Goal: Information Seeking & Learning: Learn about a topic

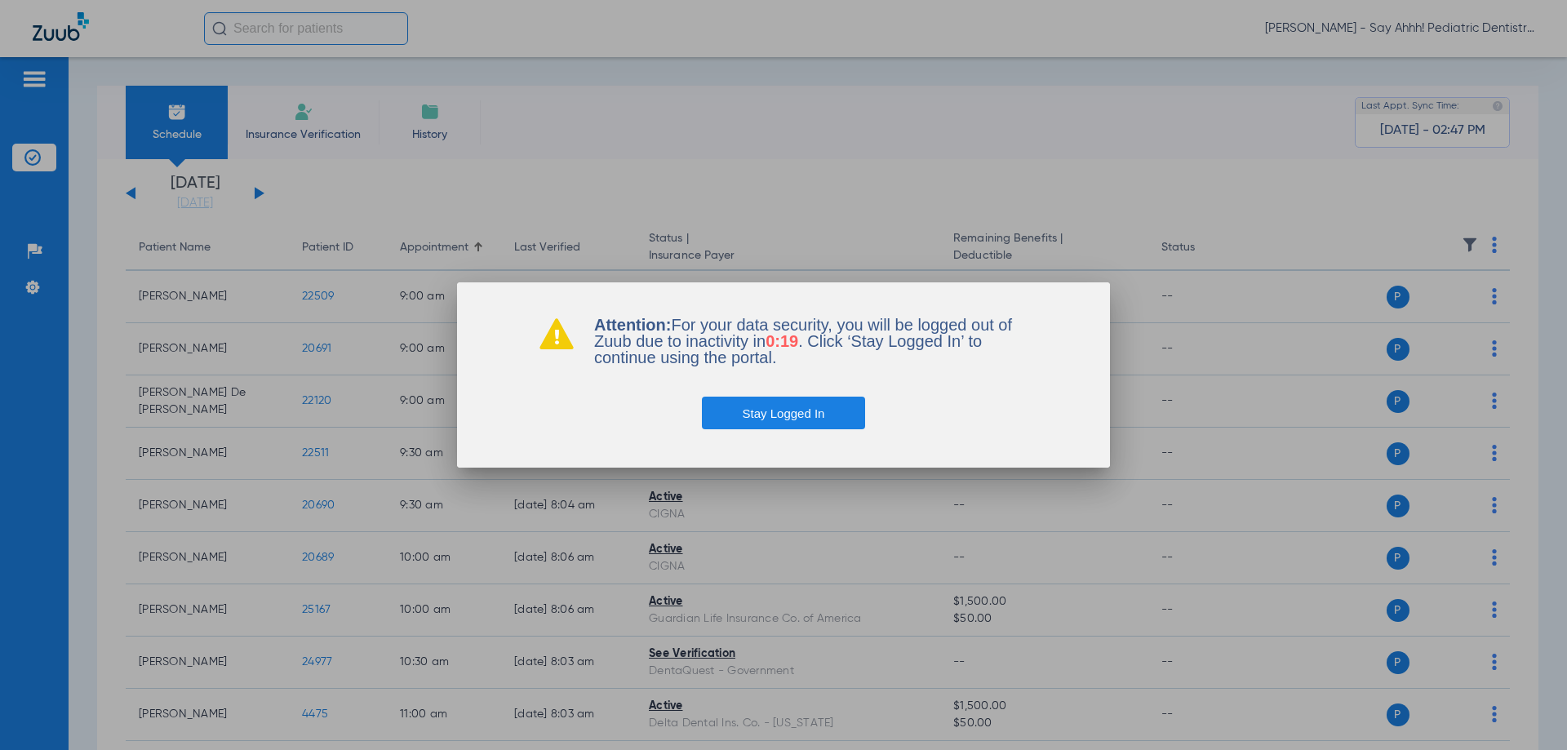
scroll to position [571, 0]
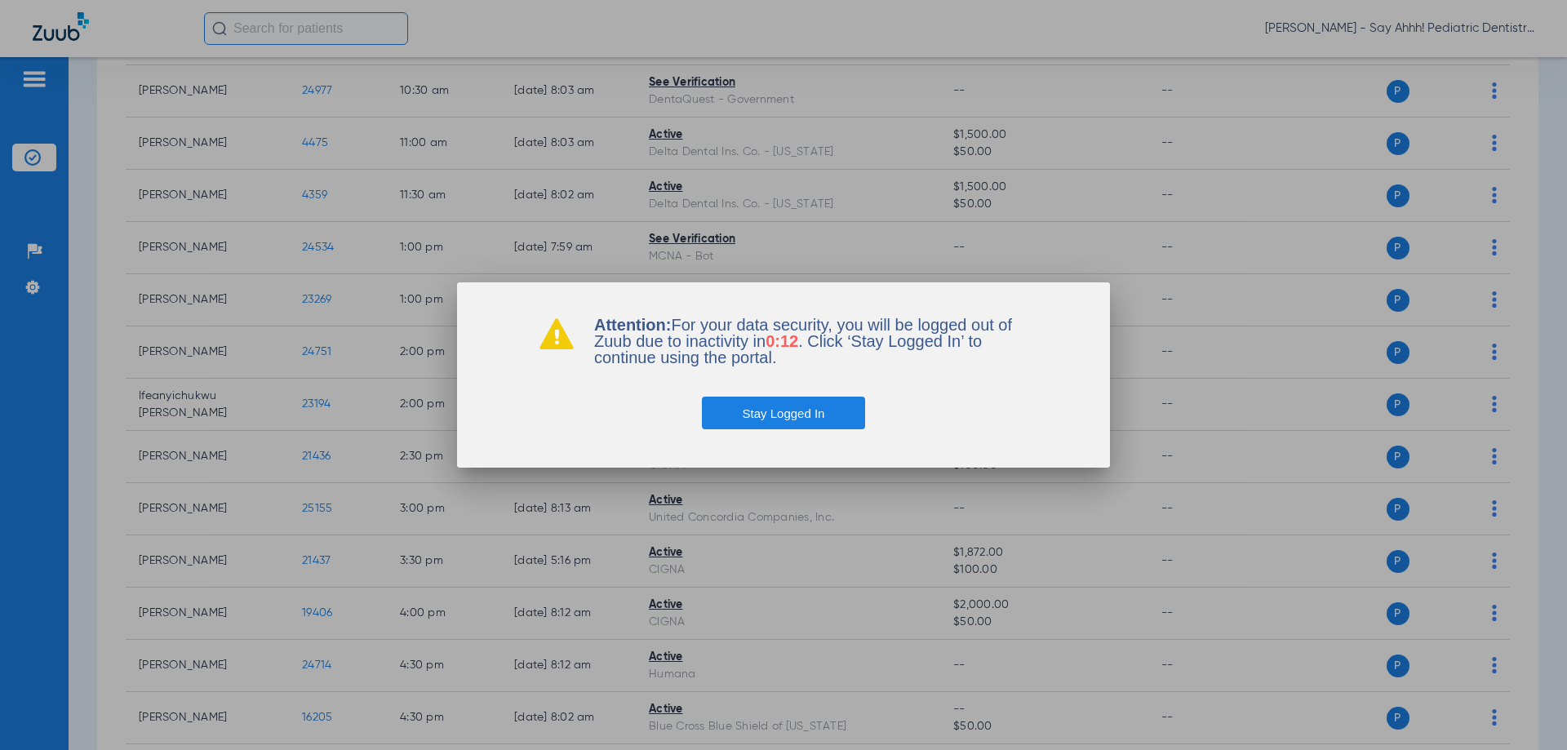
click at [766, 420] on button "Stay Logged In" at bounding box center [784, 413] width 164 height 33
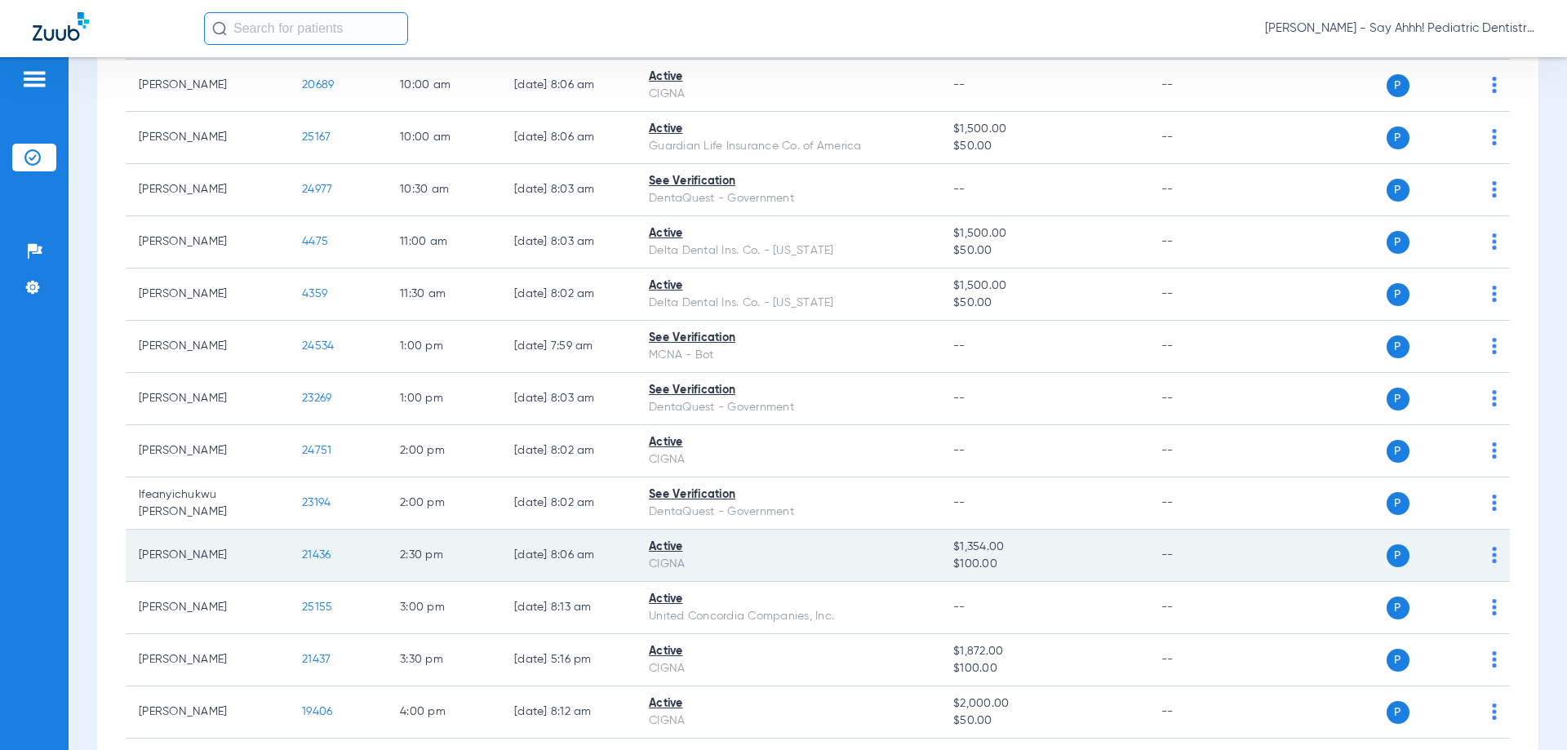
scroll to position [490, 0]
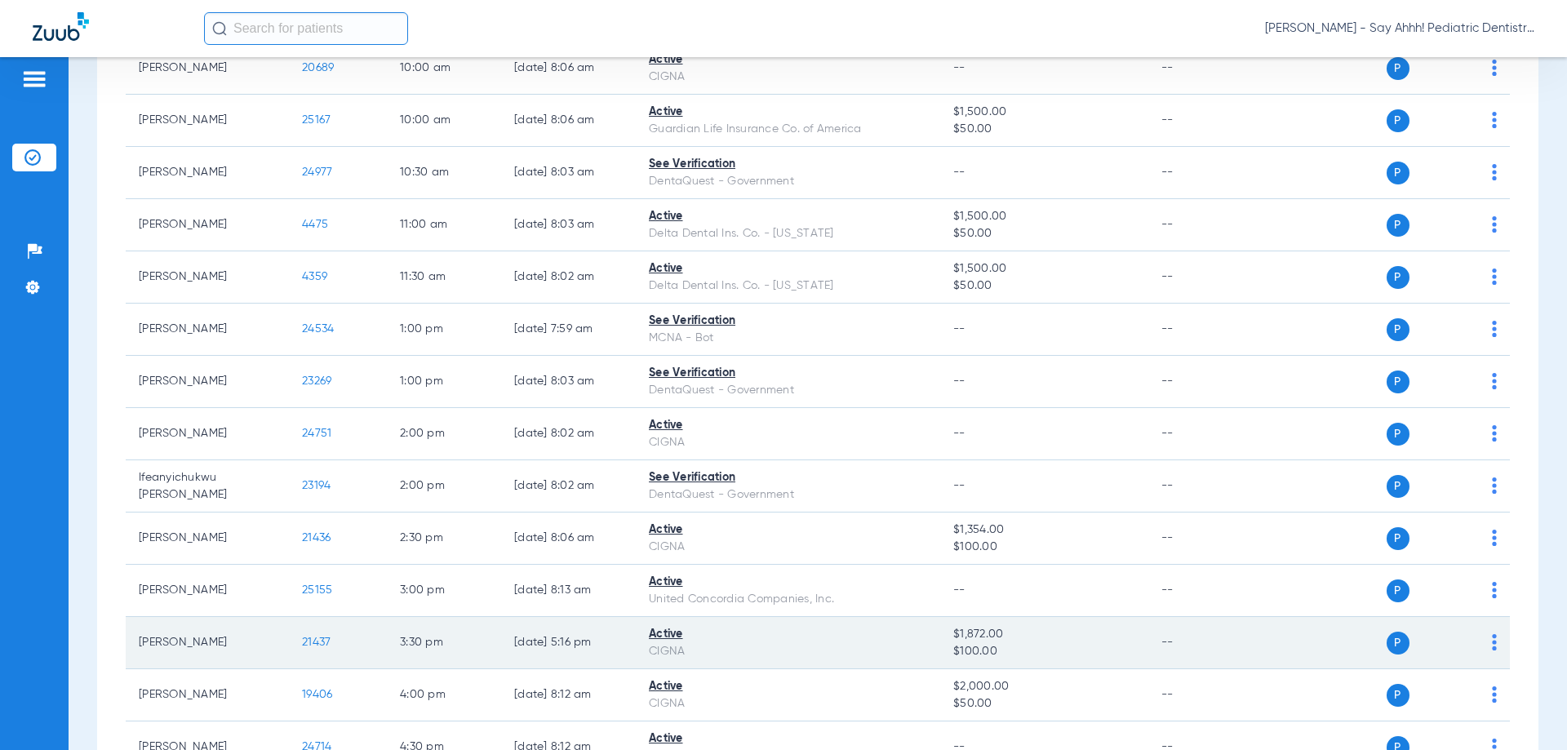
click at [329, 641] on span "21437" at bounding box center [316, 642] width 29 height 11
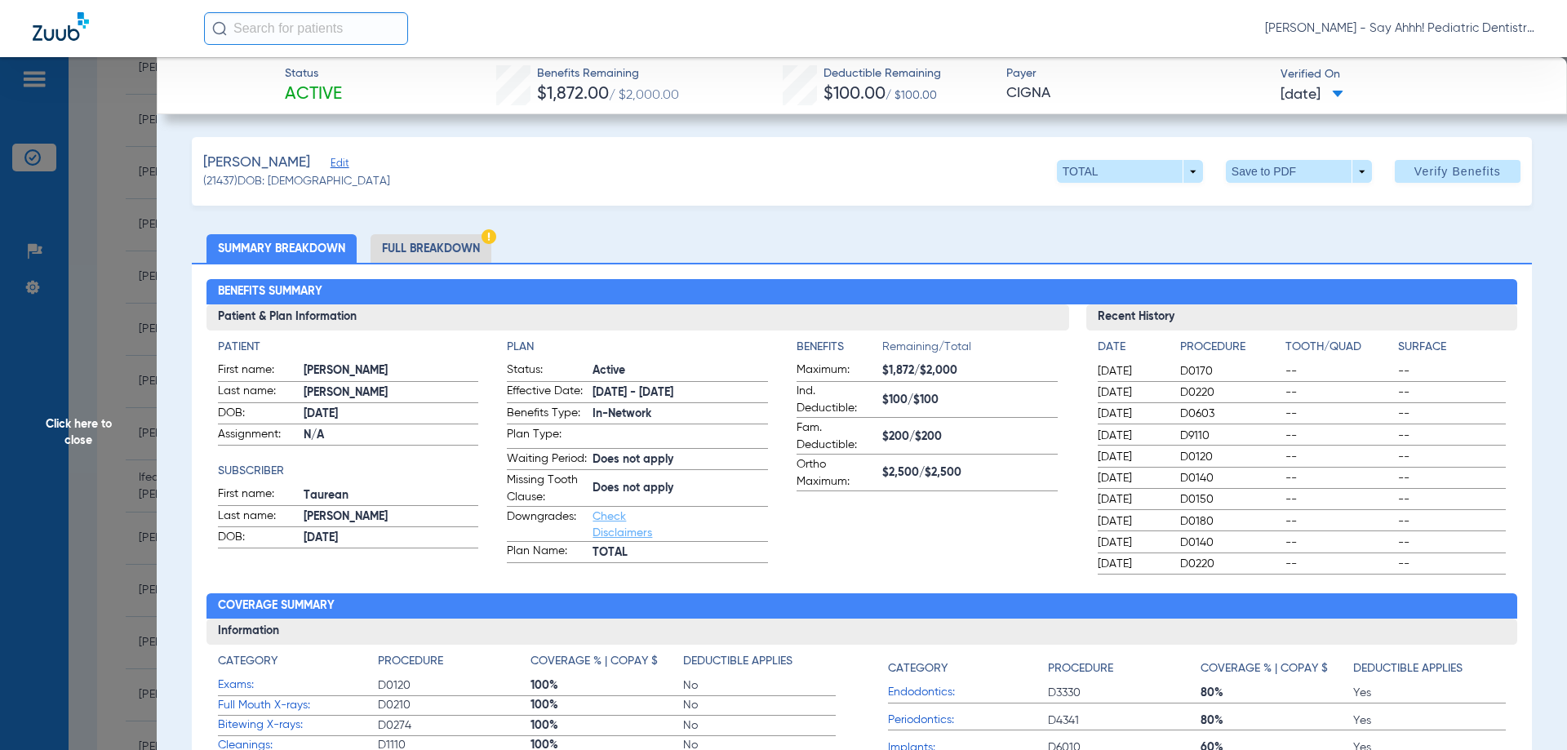
click at [433, 254] on li "Full Breakdown" at bounding box center [431, 248] width 121 height 29
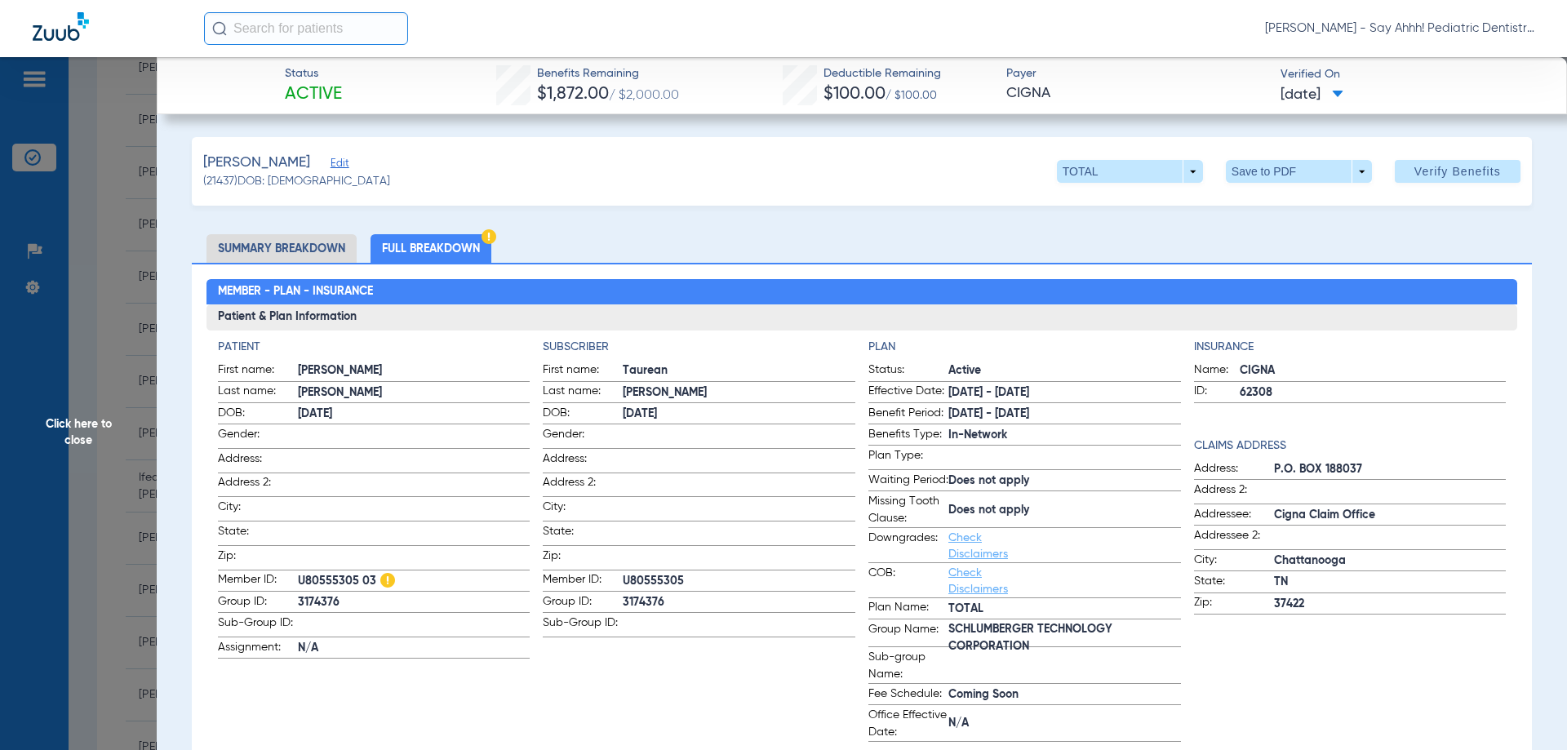
click at [74, 393] on span "Click here to close" at bounding box center [78, 432] width 157 height 750
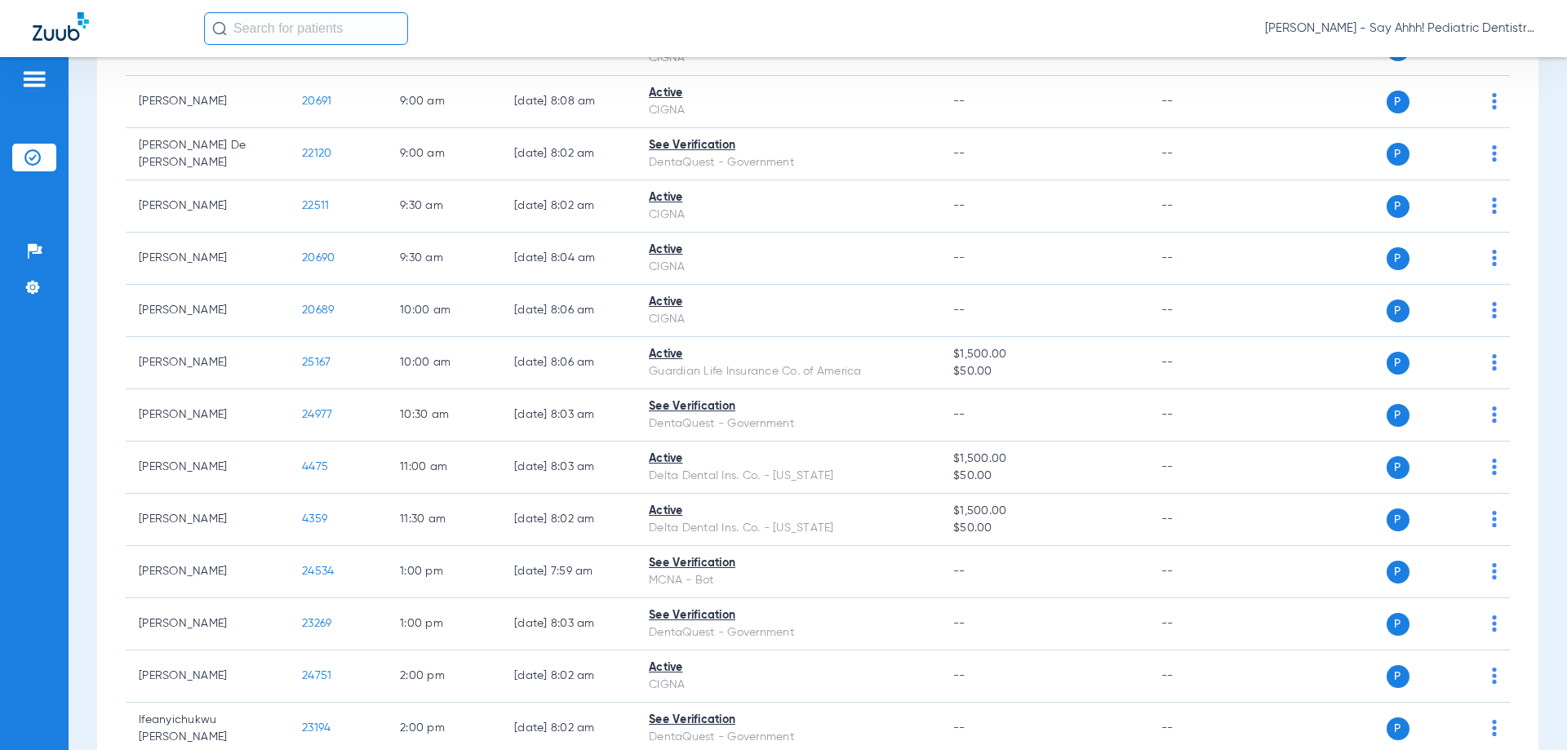
scroll to position [0, 0]
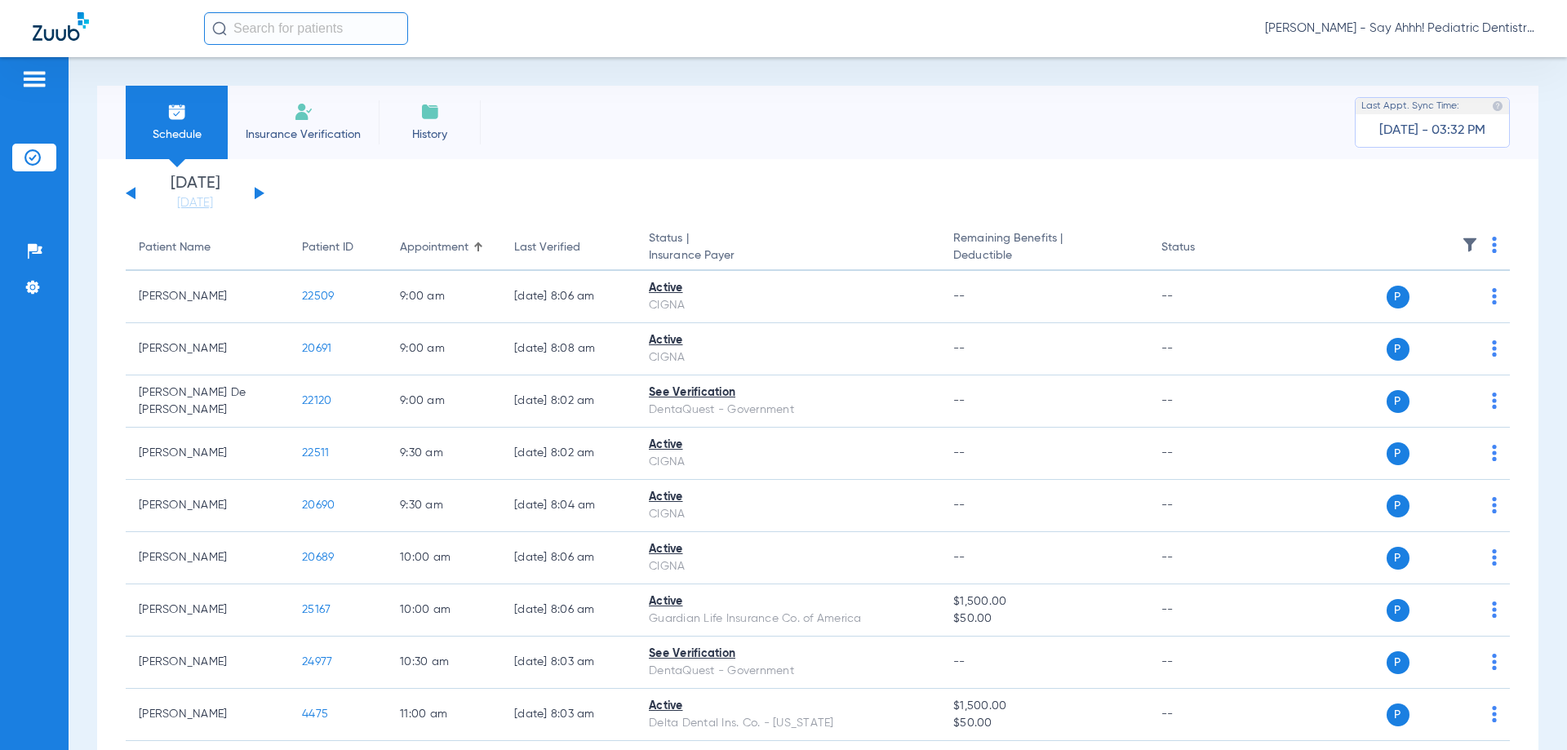
click at [255, 198] on button at bounding box center [260, 193] width 10 height 12
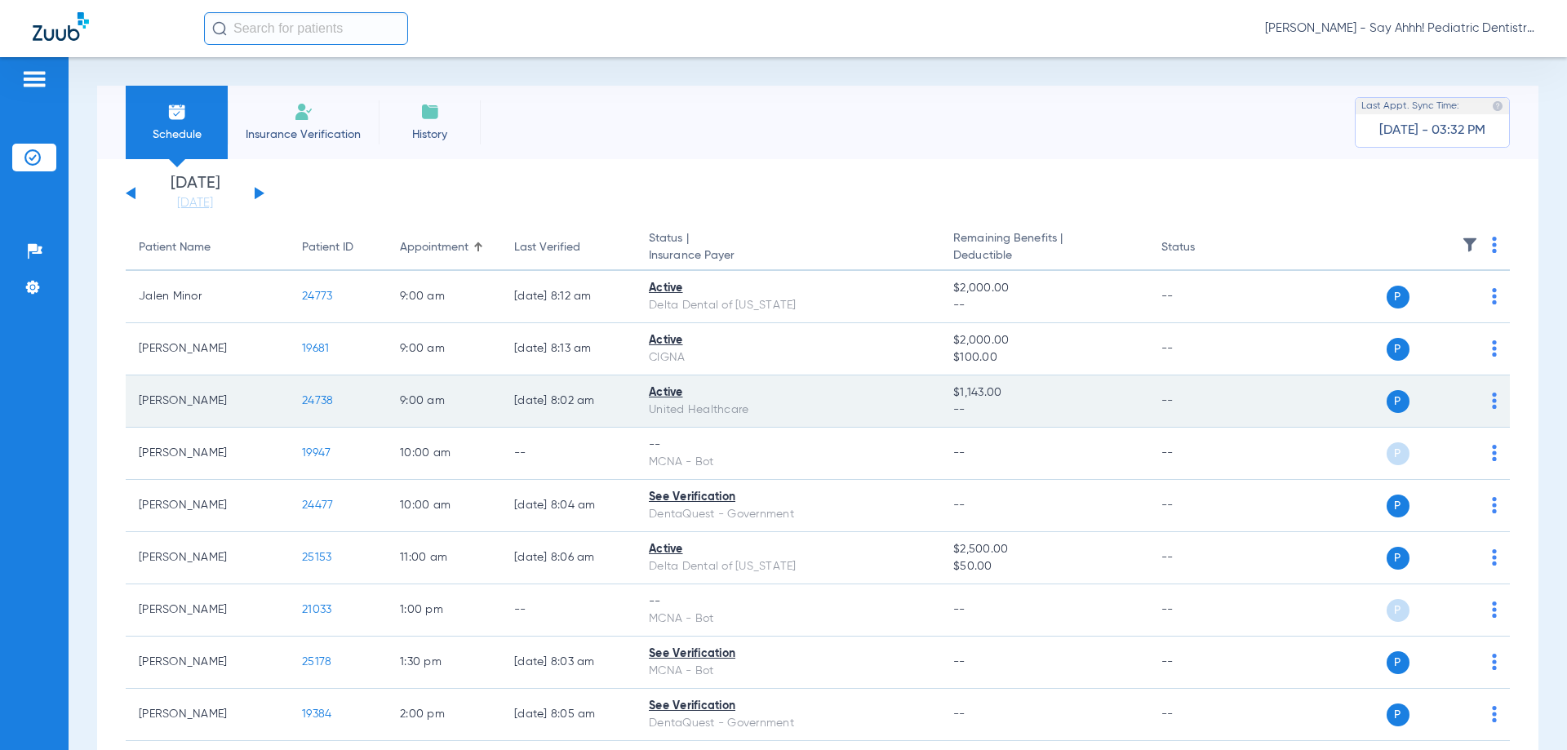
click at [309, 397] on span "24738" at bounding box center [317, 400] width 31 height 11
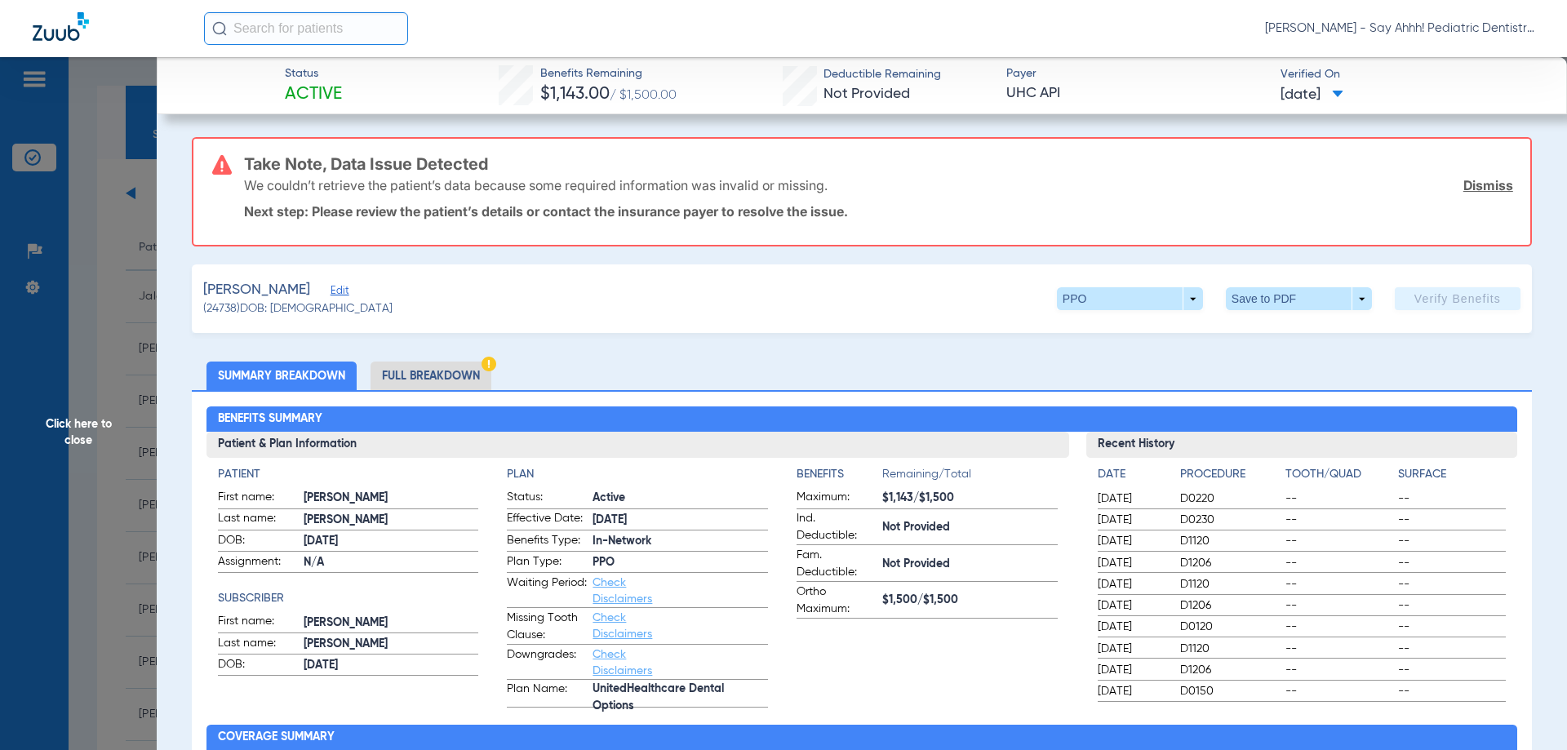
click at [458, 388] on li "Full Breakdown" at bounding box center [431, 376] width 121 height 29
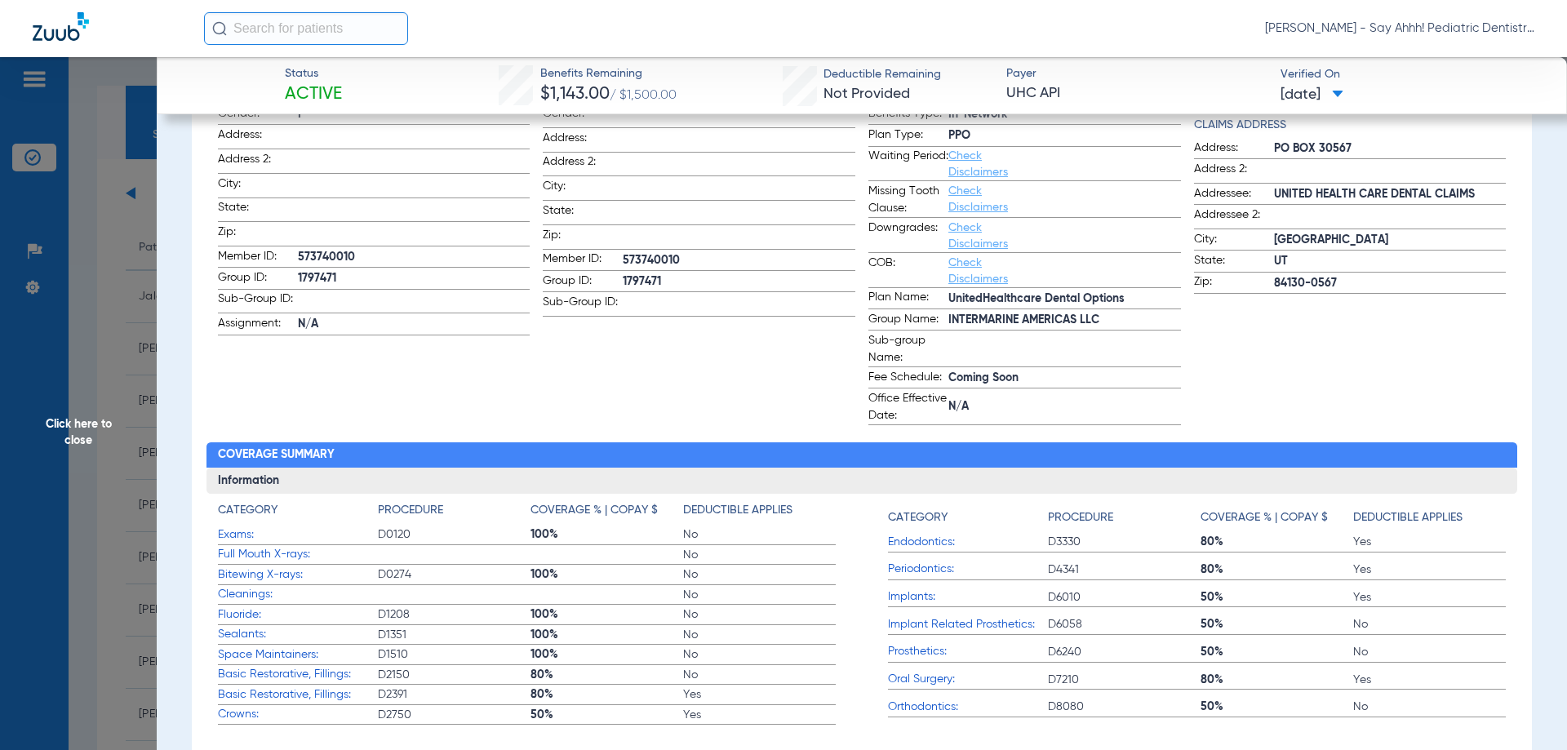
scroll to position [490, 0]
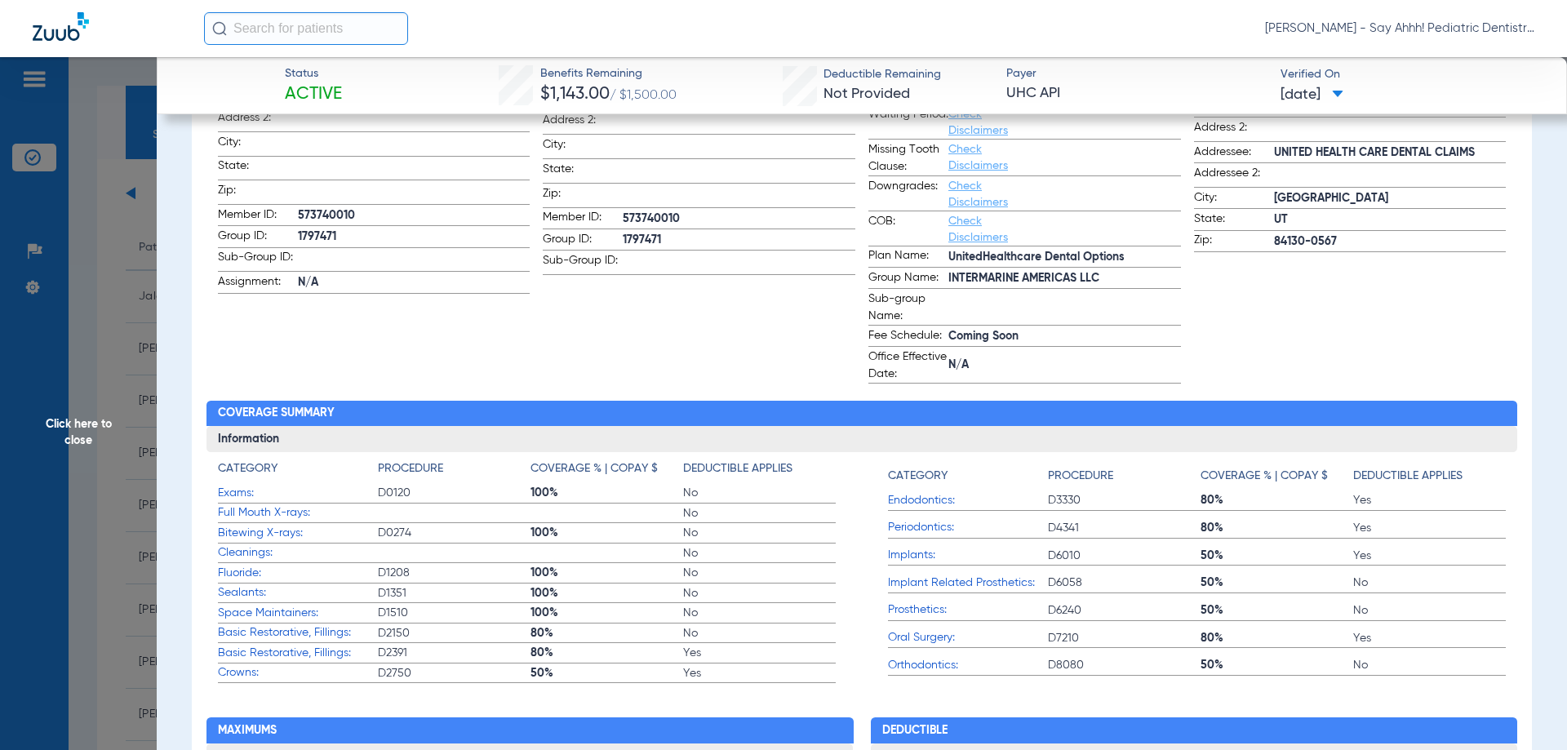
drag, startPoint x: 71, startPoint y: 363, endPoint x: 92, endPoint y: 372, distance: 23.0
click at [71, 363] on span "Click here to close" at bounding box center [78, 432] width 157 height 750
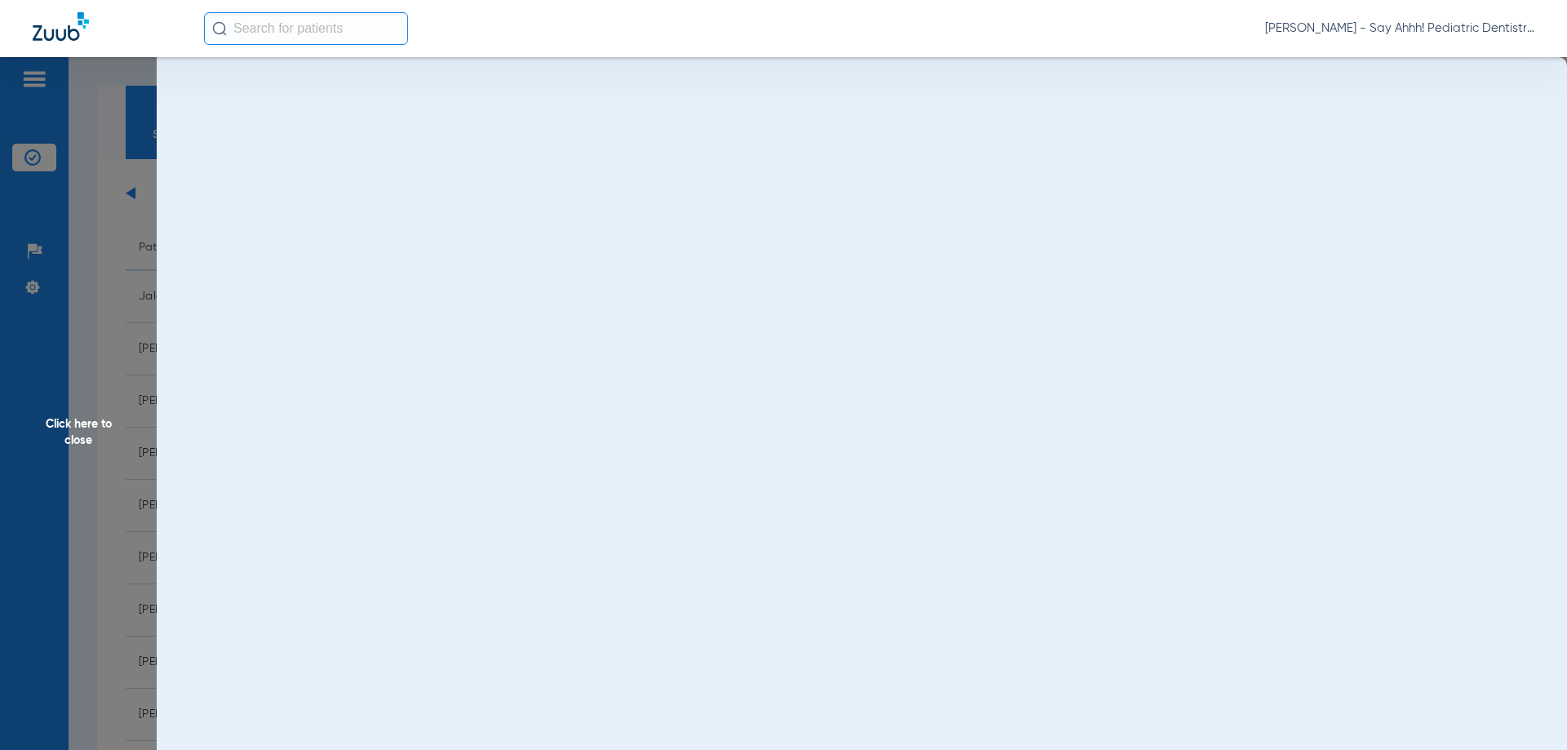
scroll to position [0, 0]
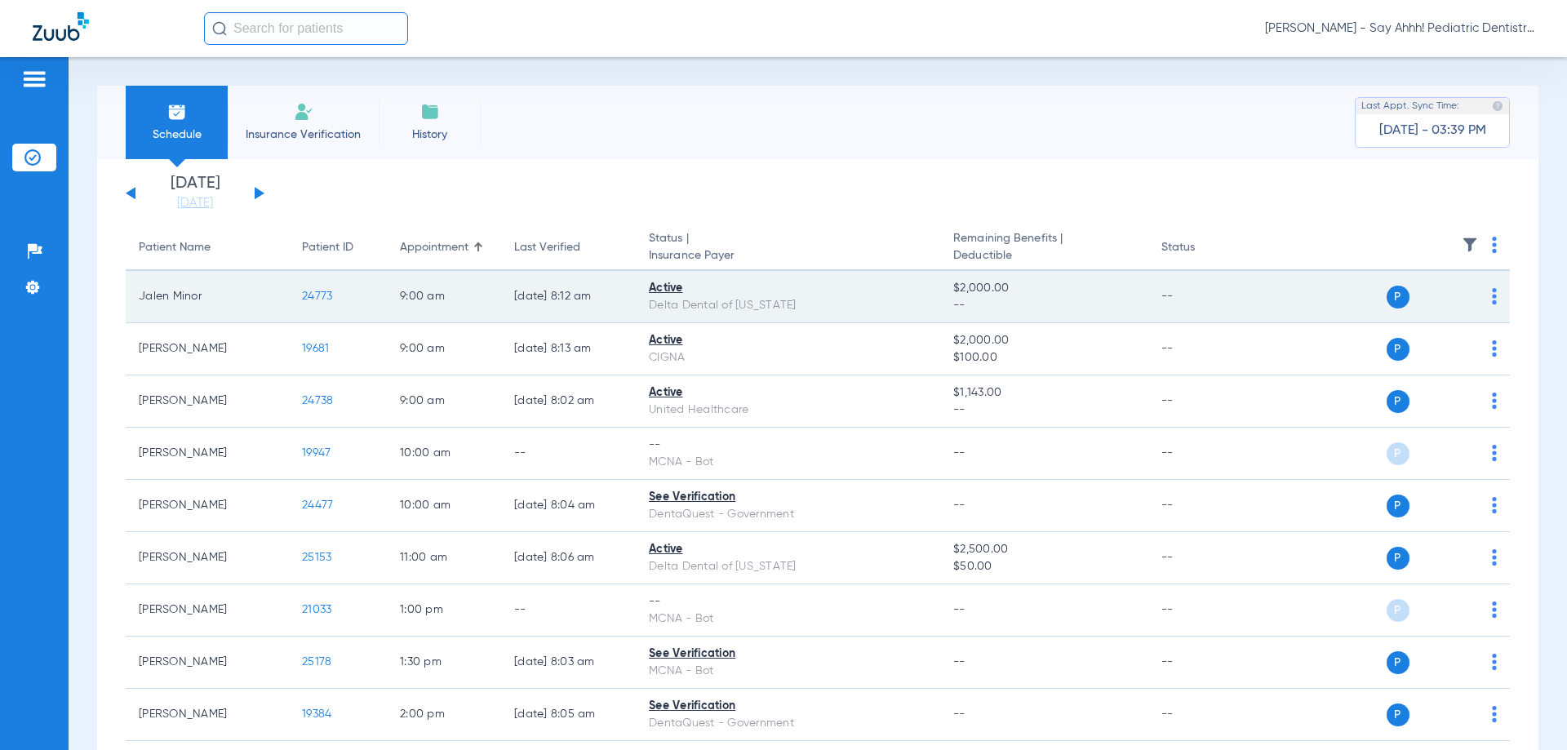
click at [318, 288] on td "24773" at bounding box center [338, 297] width 98 height 52
click at [314, 295] on span "24773" at bounding box center [317, 296] width 30 height 11
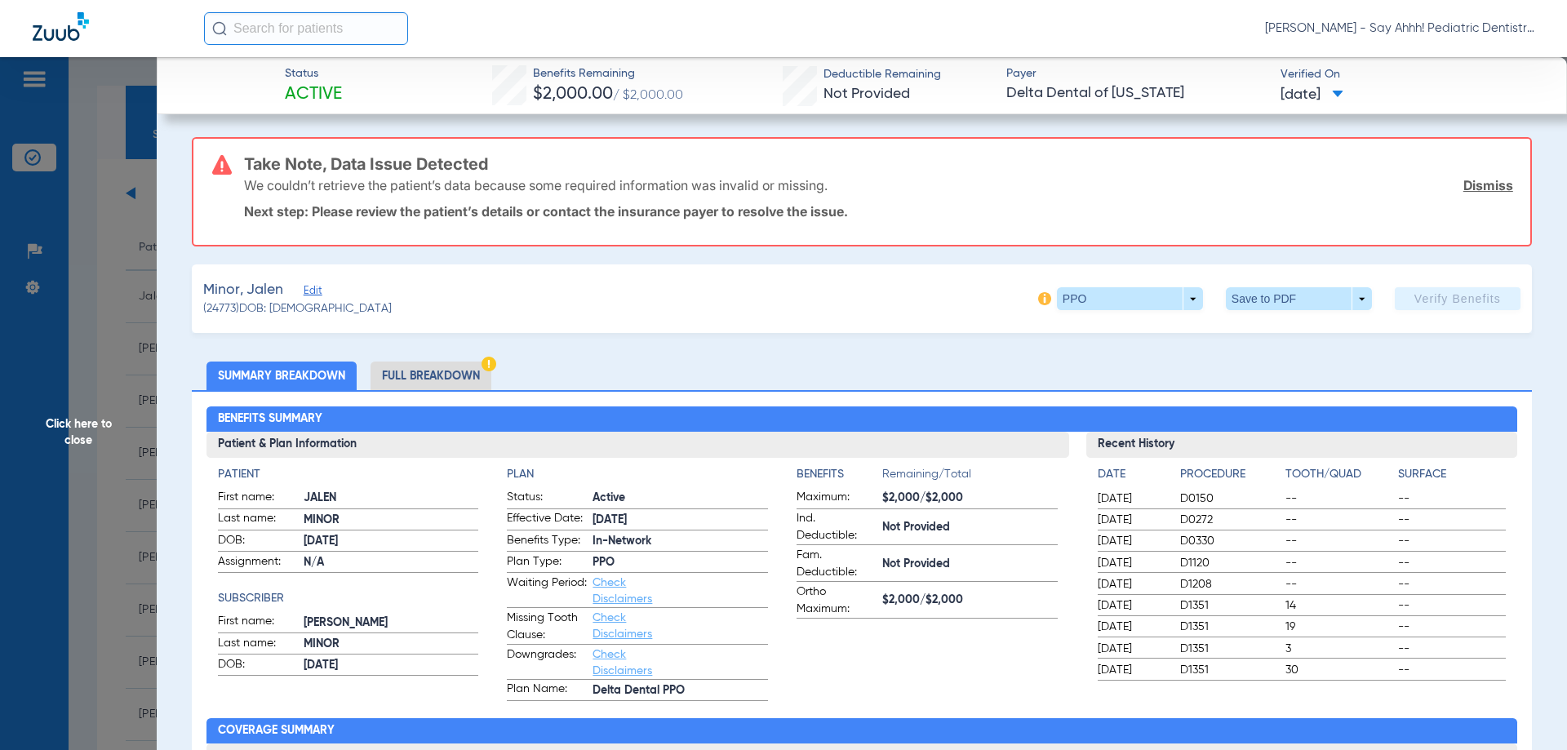
click at [463, 378] on li "Full Breakdown" at bounding box center [431, 376] width 121 height 29
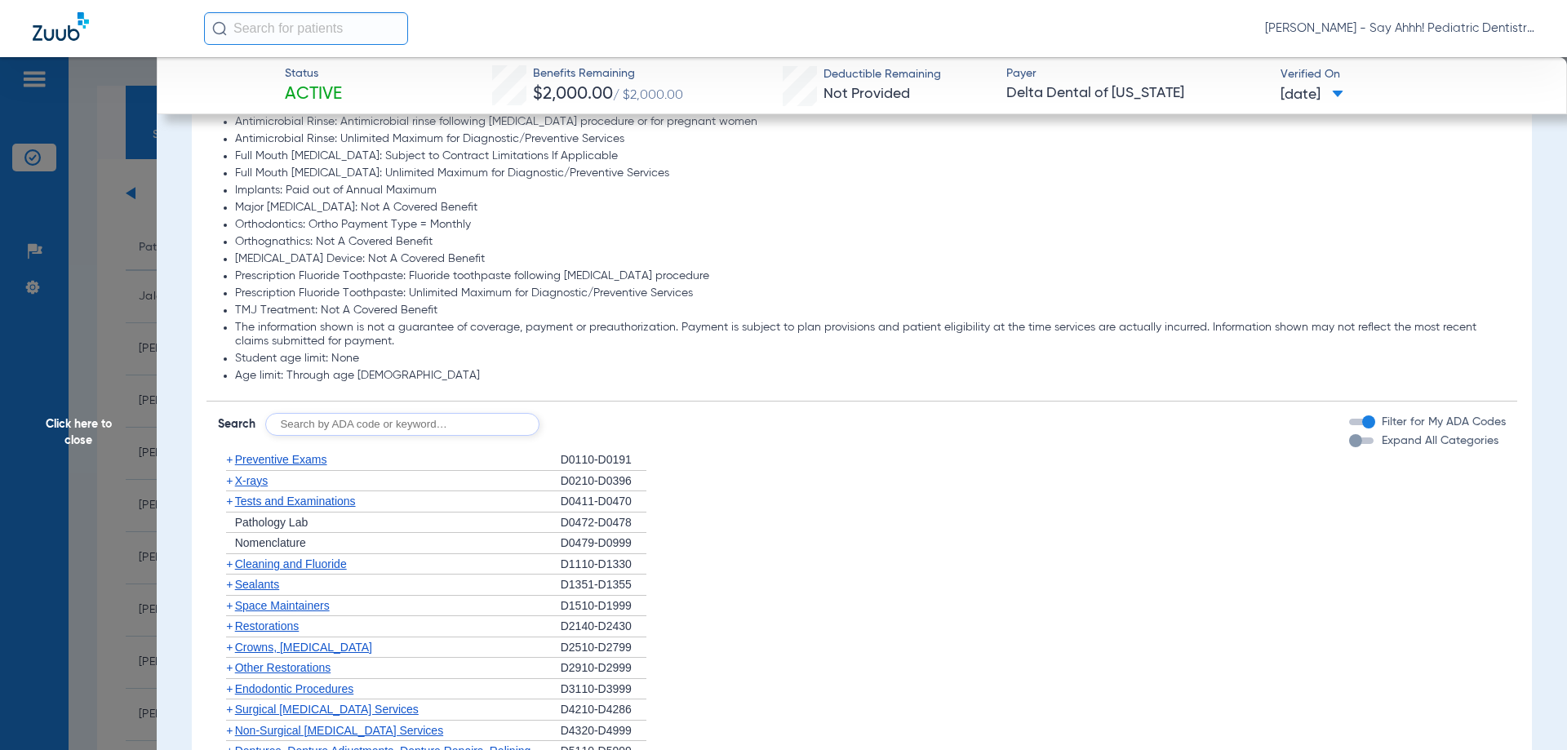
scroll to position [1469, 0]
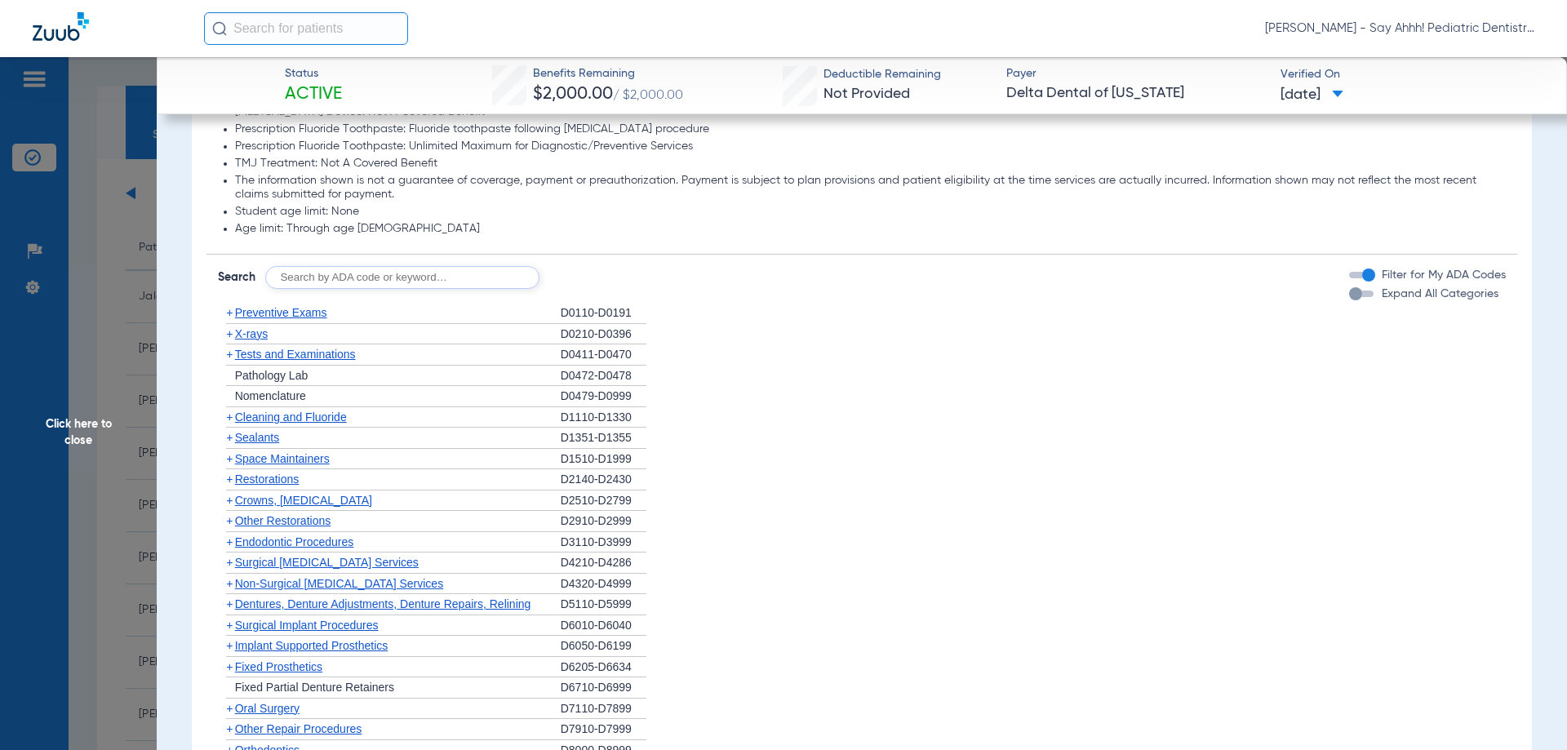
click at [401, 280] on input "text" at bounding box center [402, 277] width 274 height 23
type input "D0120, D0272, D1120, D1208"
click button "Search" at bounding box center [600, 277] width 64 height 23
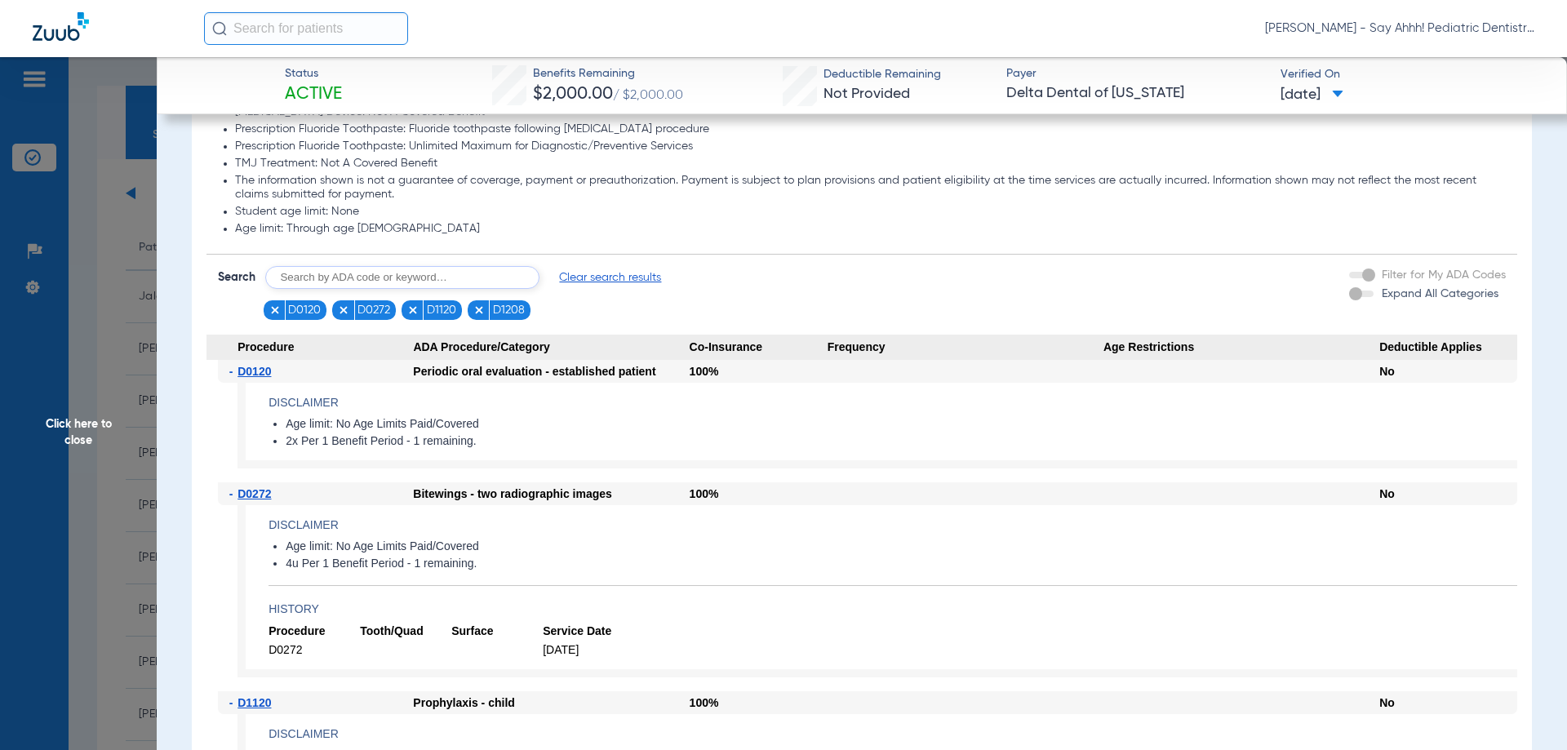
drag, startPoint x: 482, startPoint y: 447, endPoint x: 295, endPoint y: 431, distance: 187.6
click at [295, 431] on ul "Age limit: No Age Limits Paid/Covered 2x Per 1 Benefit Period - 1 remaining." at bounding box center [893, 433] width 1249 height 32
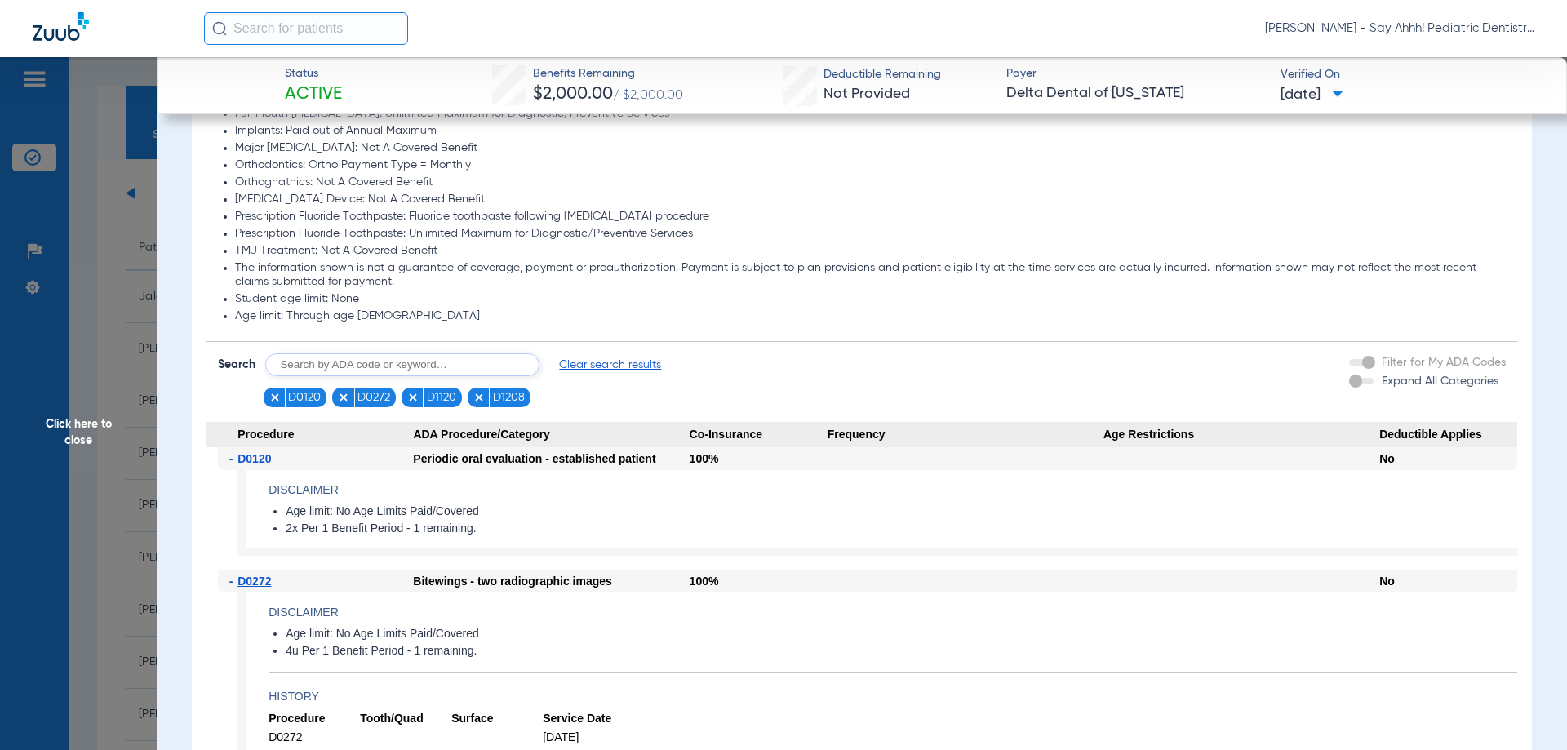
scroll to position [1306, 0]
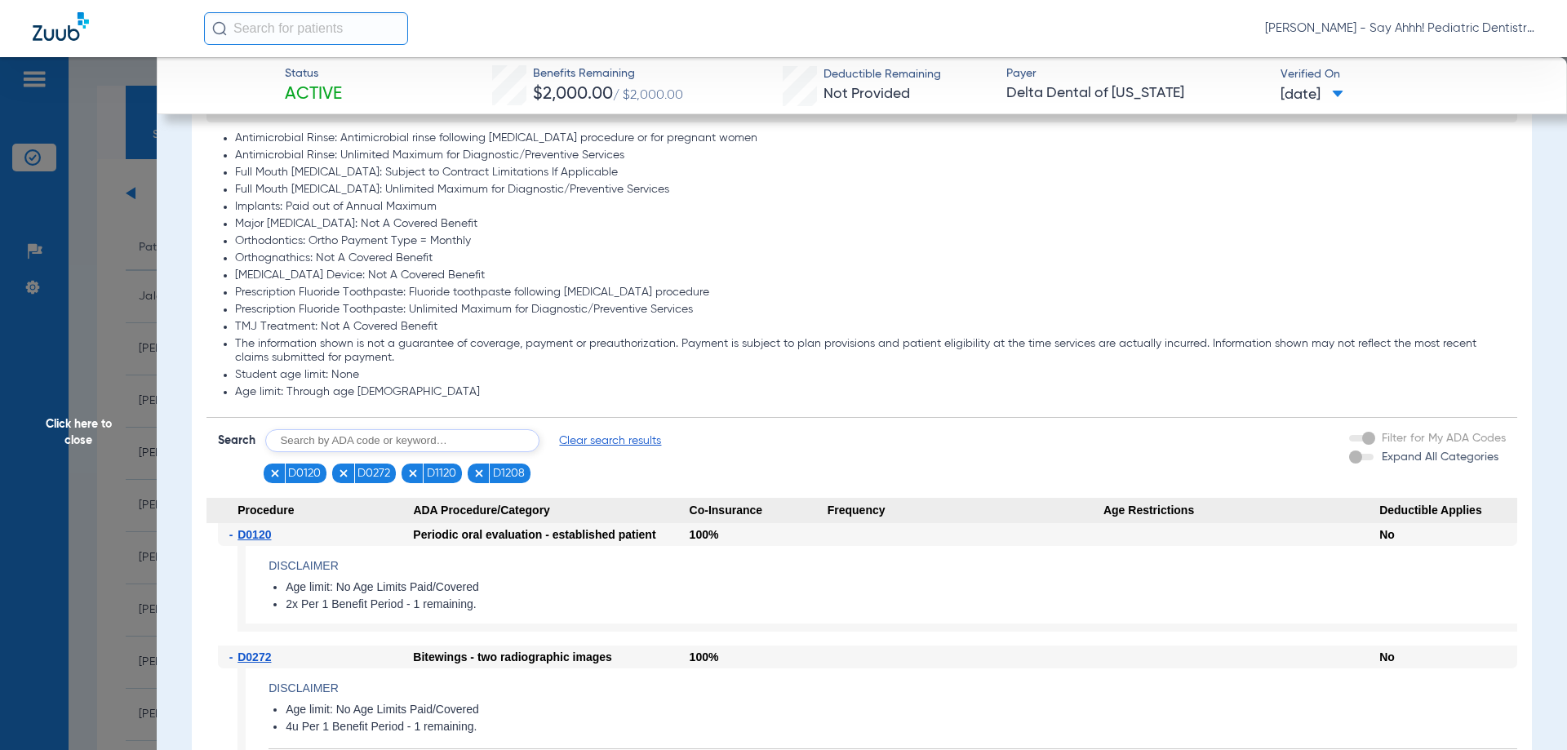
click at [472, 437] on input "text" at bounding box center [402, 440] width 274 height 23
type input "D0330, D1351"
click button "Search" at bounding box center [600, 440] width 64 height 23
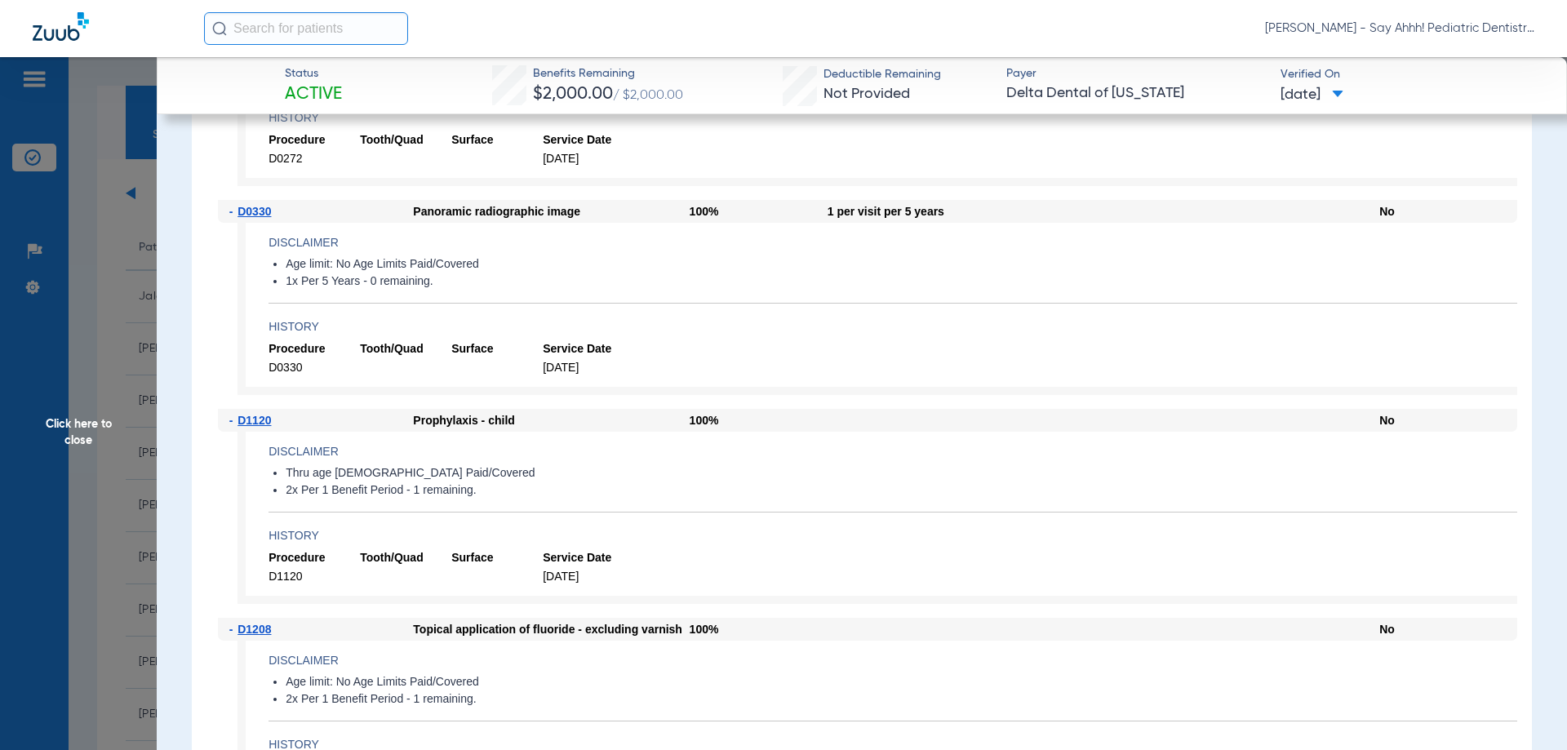
scroll to position [1959, 0]
drag, startPoint x: 699, startPoint y: 268, endPoint x: 458, endPoint y: 276, distance: 240.9
click at [368, 262] on li "Age limit: No Age Limits Paid/Covered" at bounding box center [902, 266] width 1232 height 15
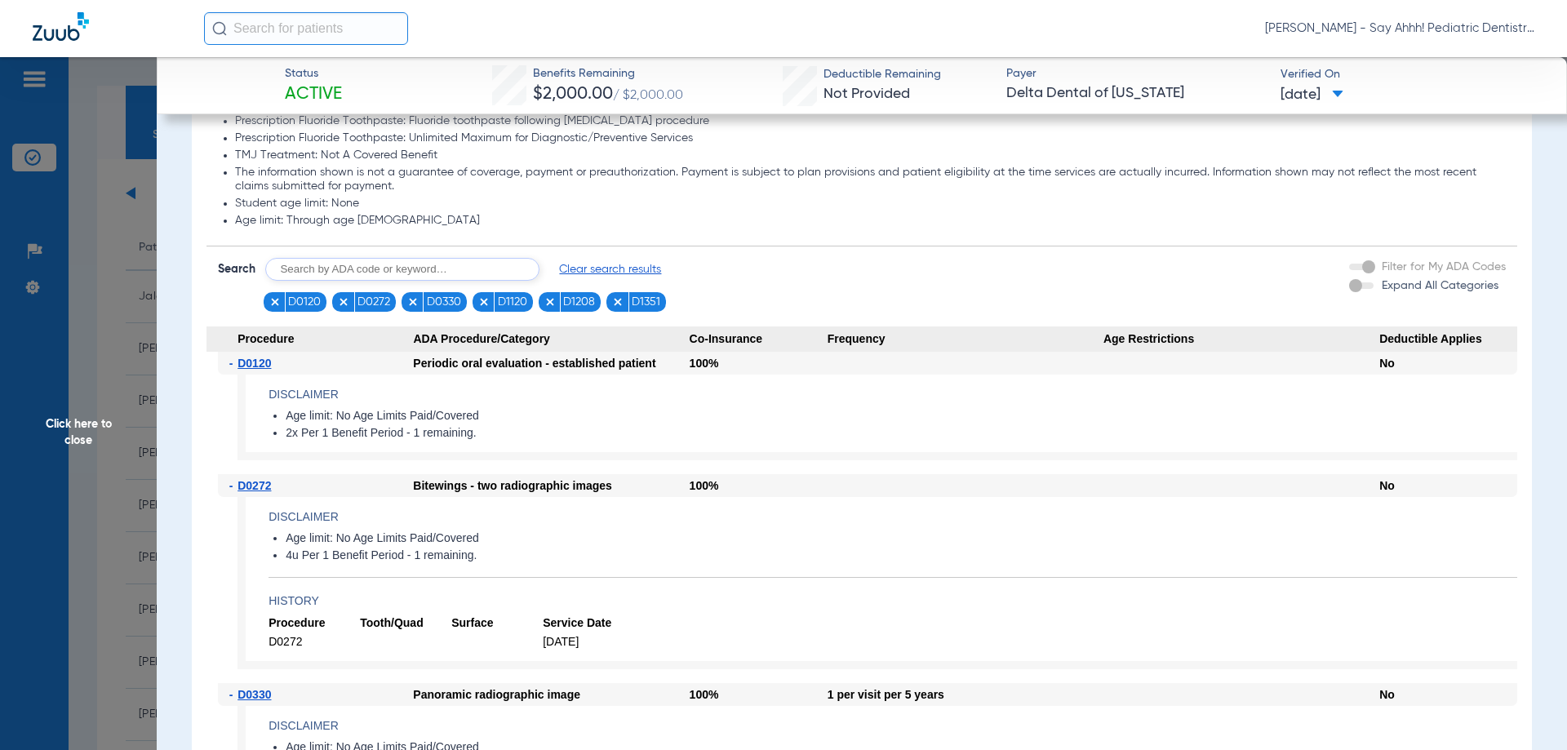
scroll to position [1469, 0]
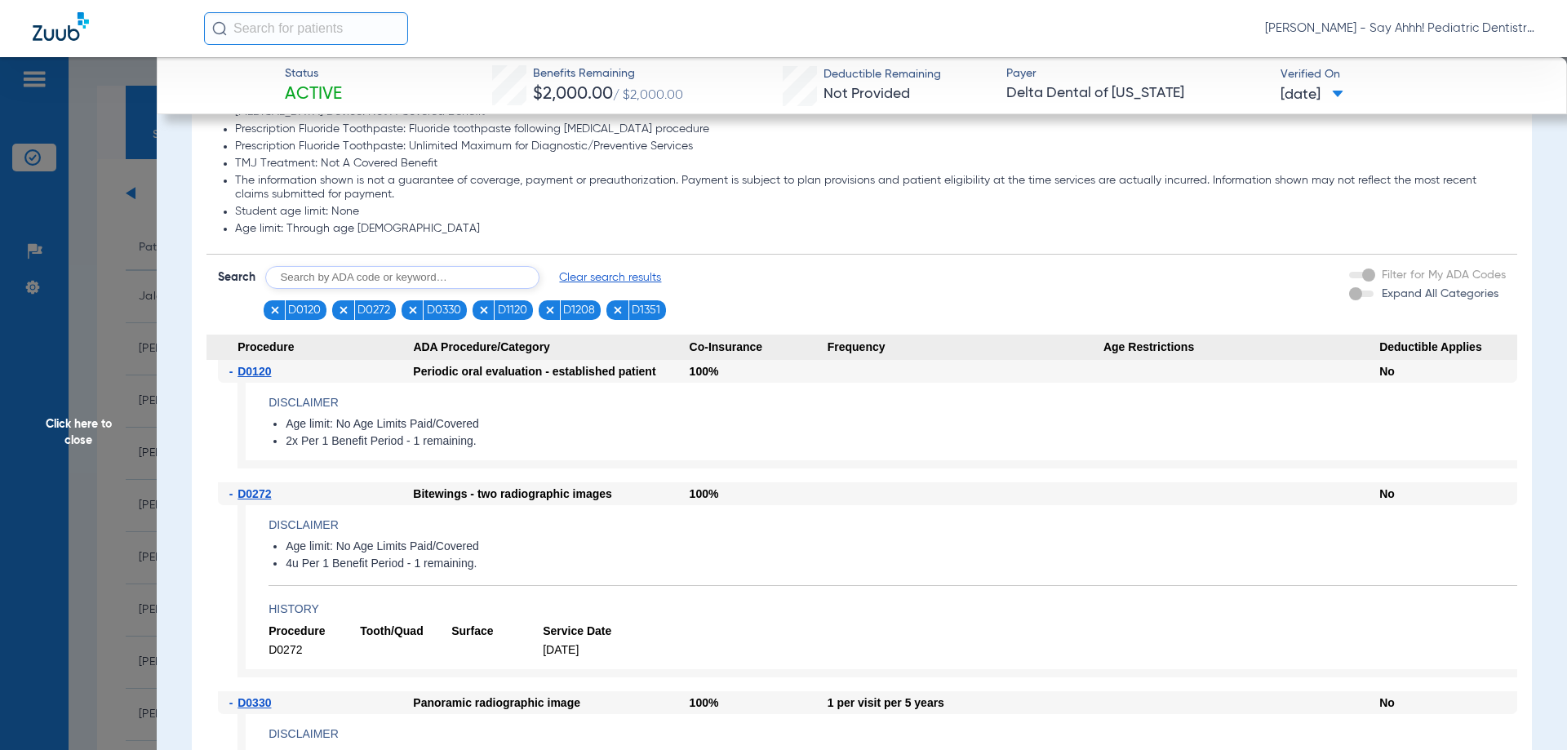
drag, startPoint x: 444, startPoint y: 567, endPoint x: 296, endPoint y: 566, distance: 147.7
click at [296, 566] on li "4u Per 1 Benefit Period - 1 remaining." at bounding box center [902, 564] width 1232 height 15
click at [167, 304] on app-member-insurance-verification-view "Status Active Benefits Remaining $2,000.00 / $2,000.00 Deductible Remaining Not…" at bounding box center [862, 397] width 1410 height 3618
click at [111, 409] on span "Click here to close" at bounding box center [78, 432] width 157 height 750
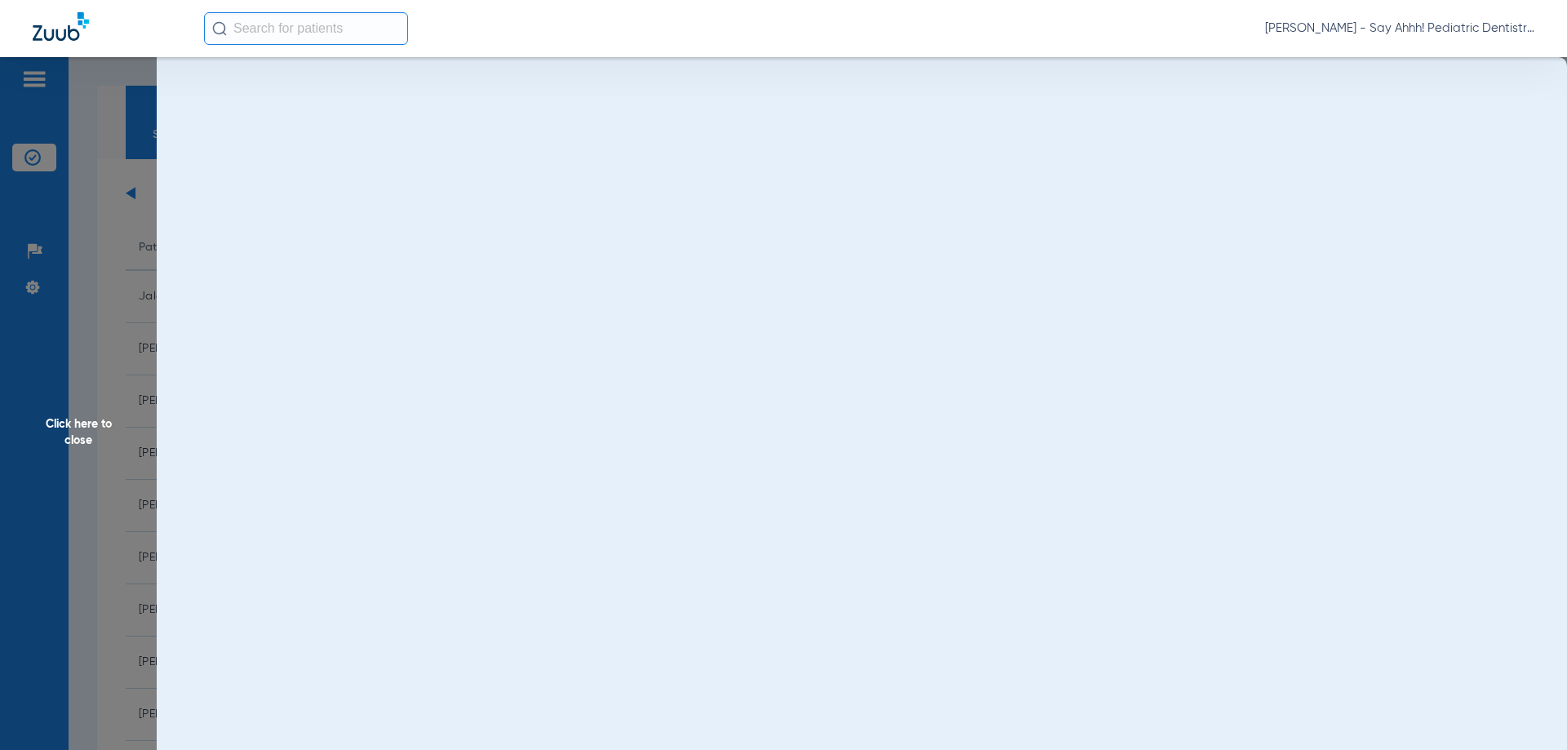
scroll to position [0, 0]
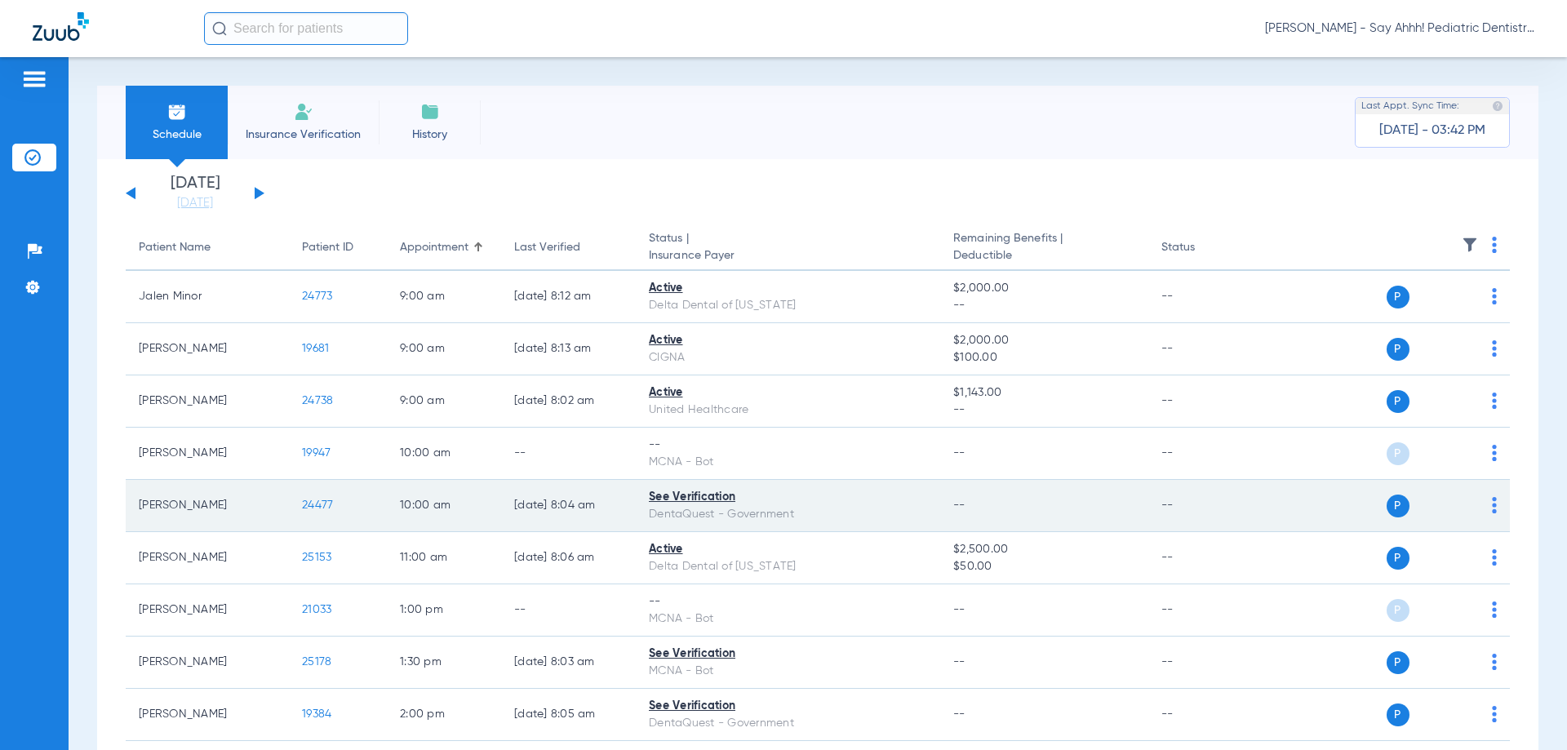
click at [319, 508] on span "24477" at bounding box center [317, 504] width 31 height 11
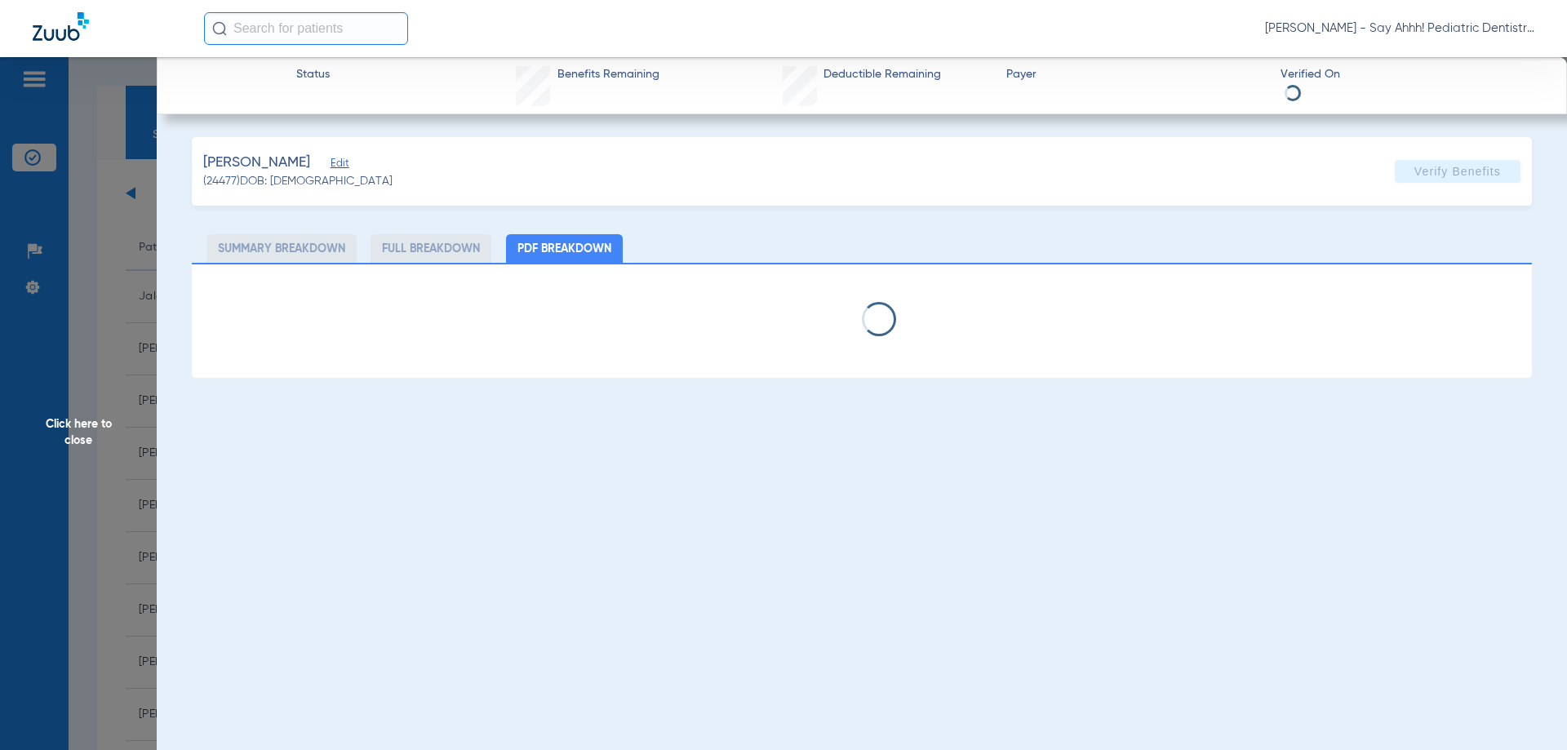
select select "page-width"
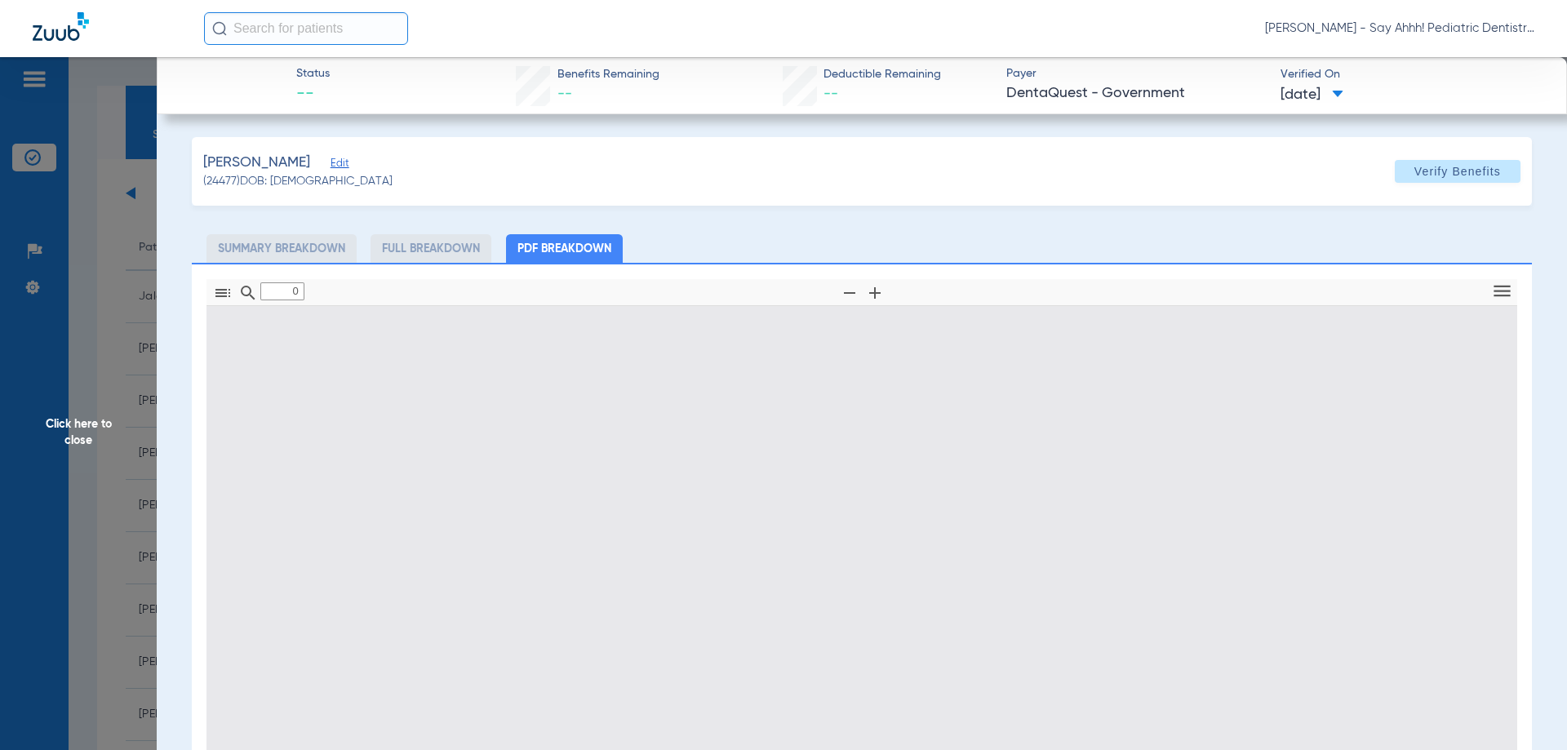
type input "1"
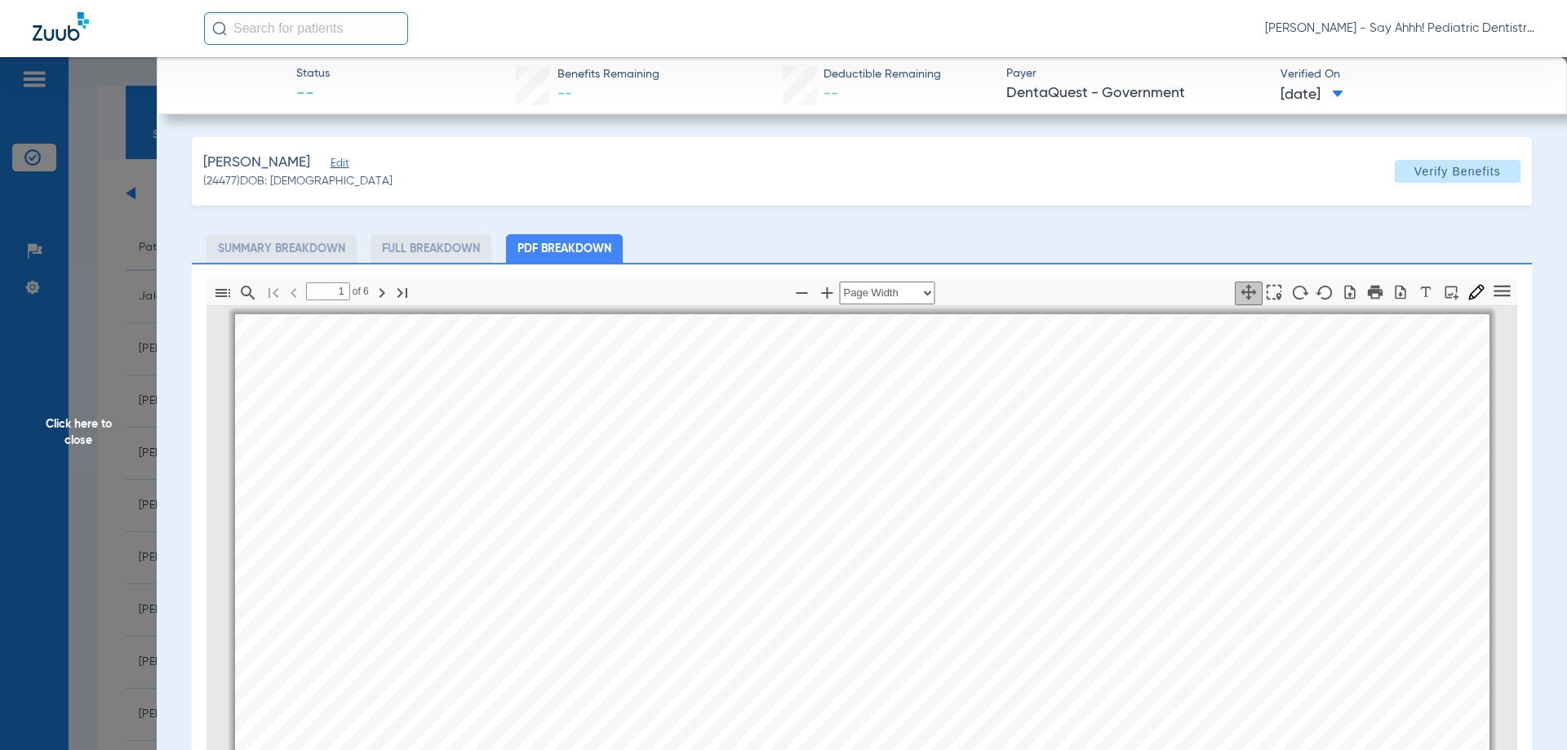
scroll to position [8, 0]
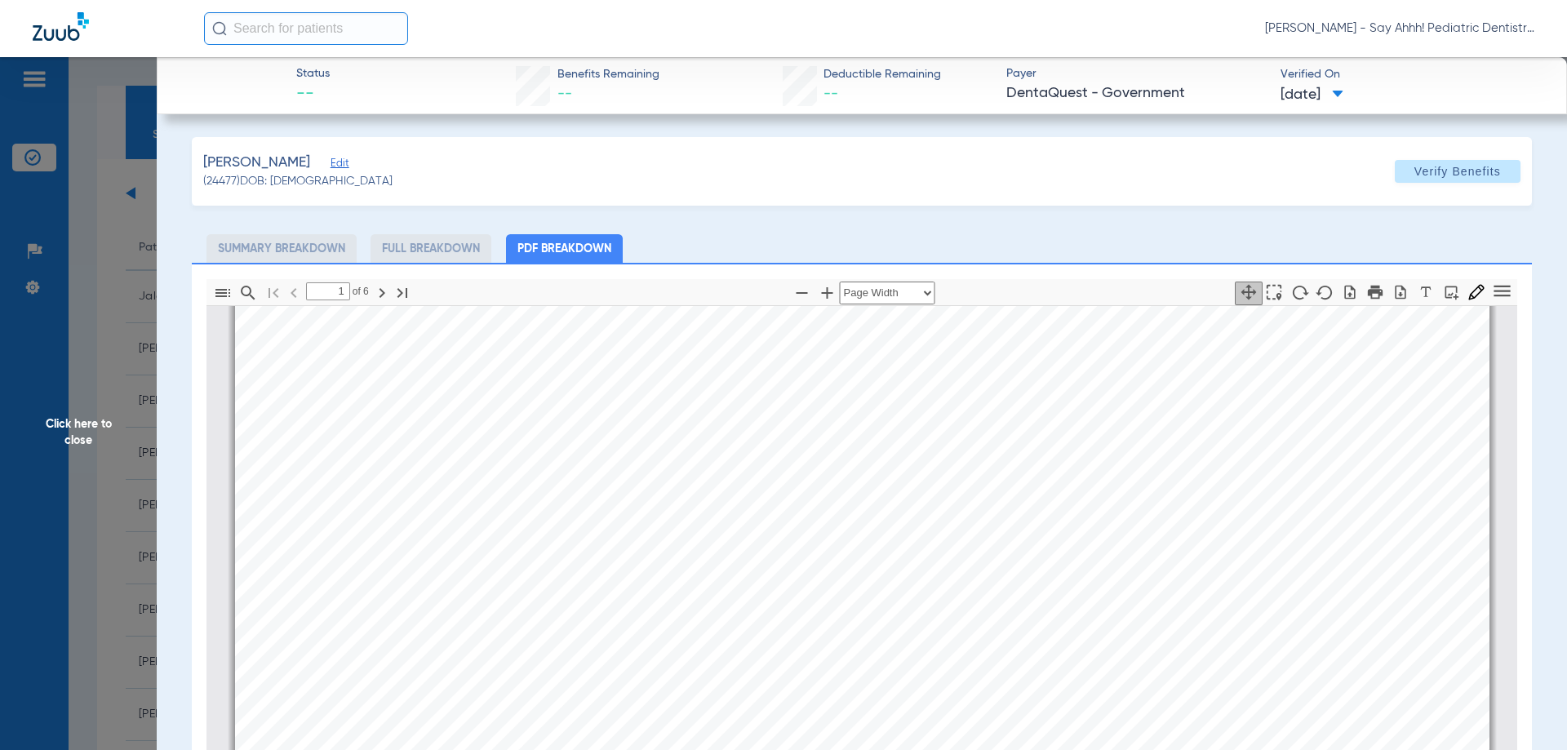
click at [61, 442] on span "Click here to close" at bounding box center [78, 432] width 157 height 750
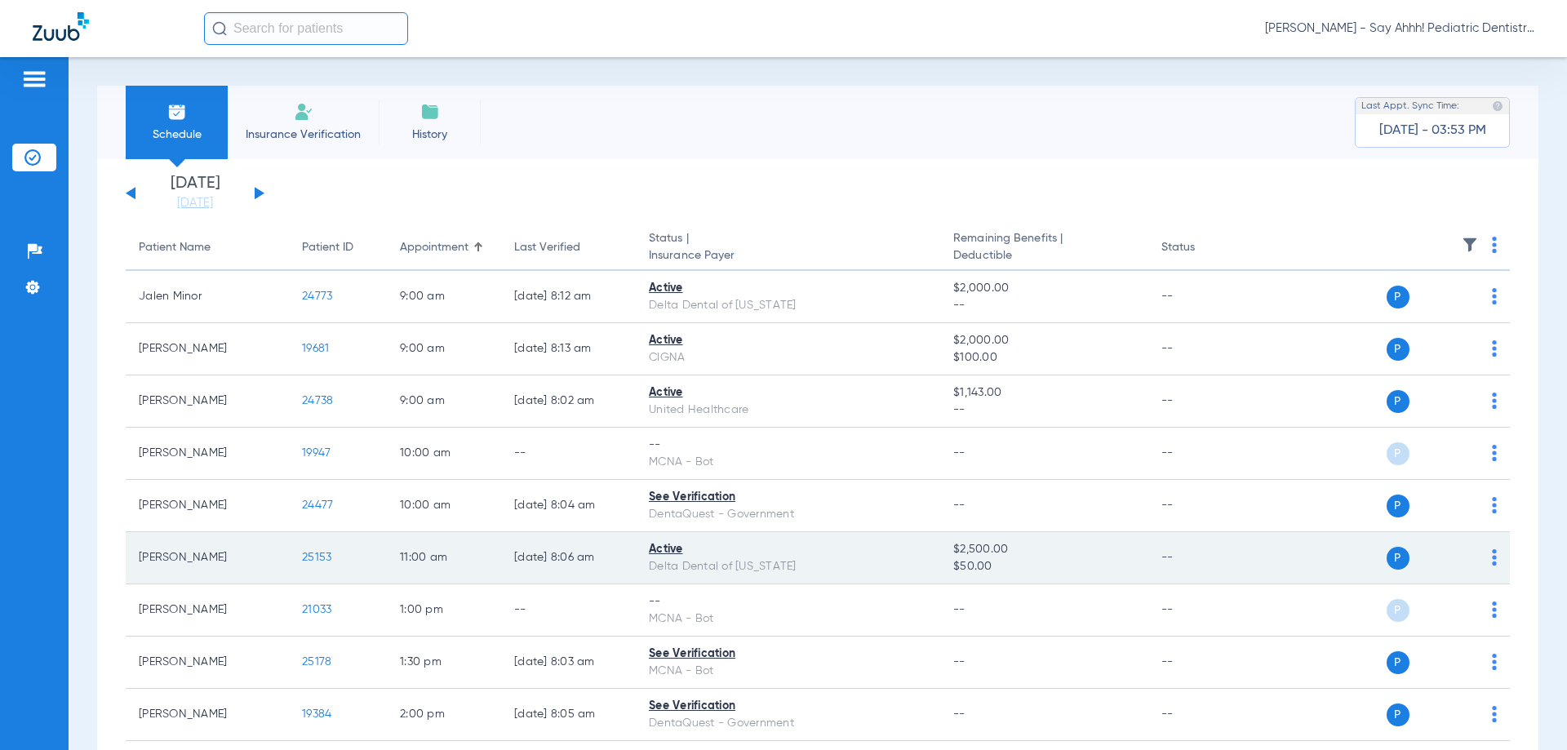
click at [313, 559] on span "25153" at bounding box center [316, 557] width 29 height 11
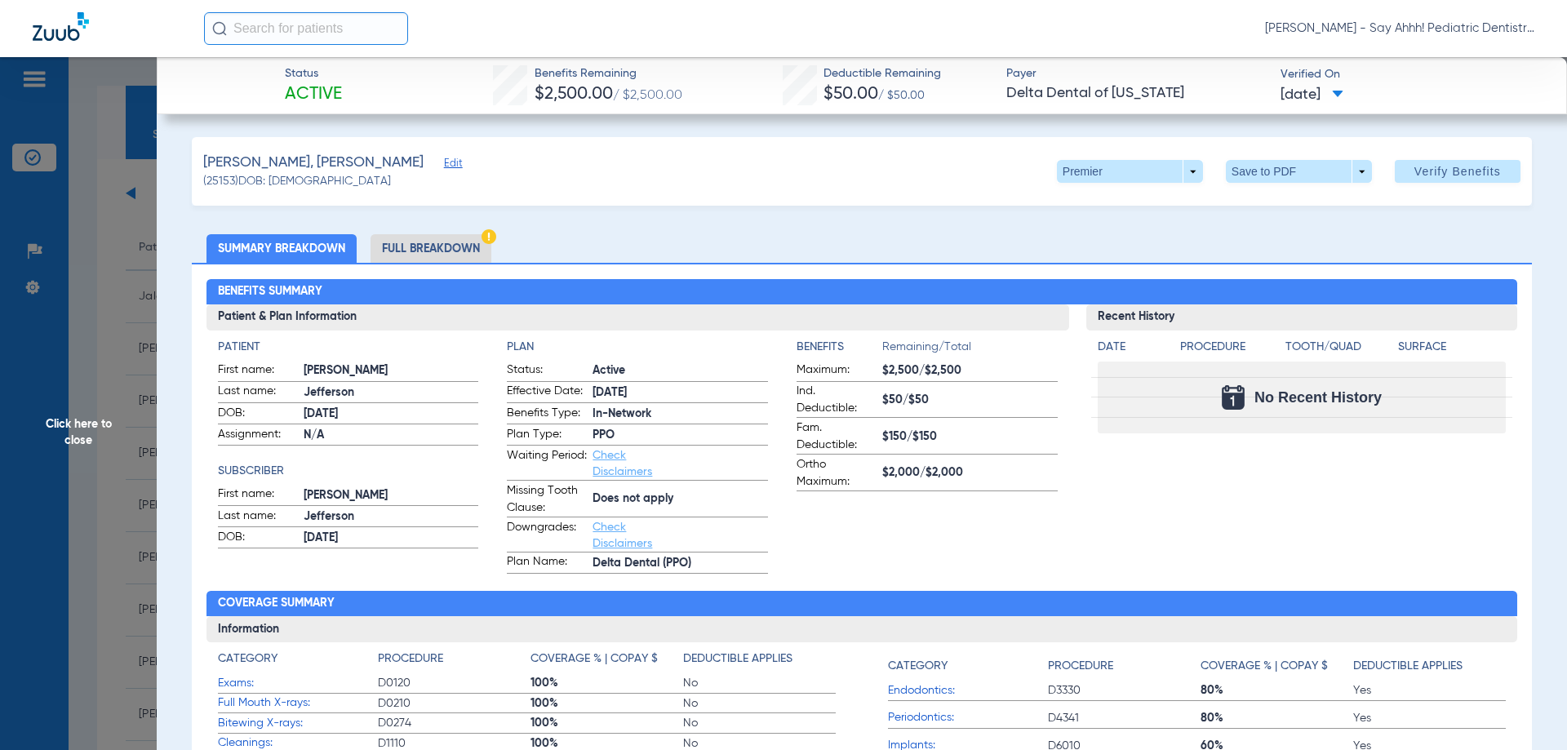
click at [423, 234] on li "Full Breakdown" at bounding box center [431, 248] width 121 height 29
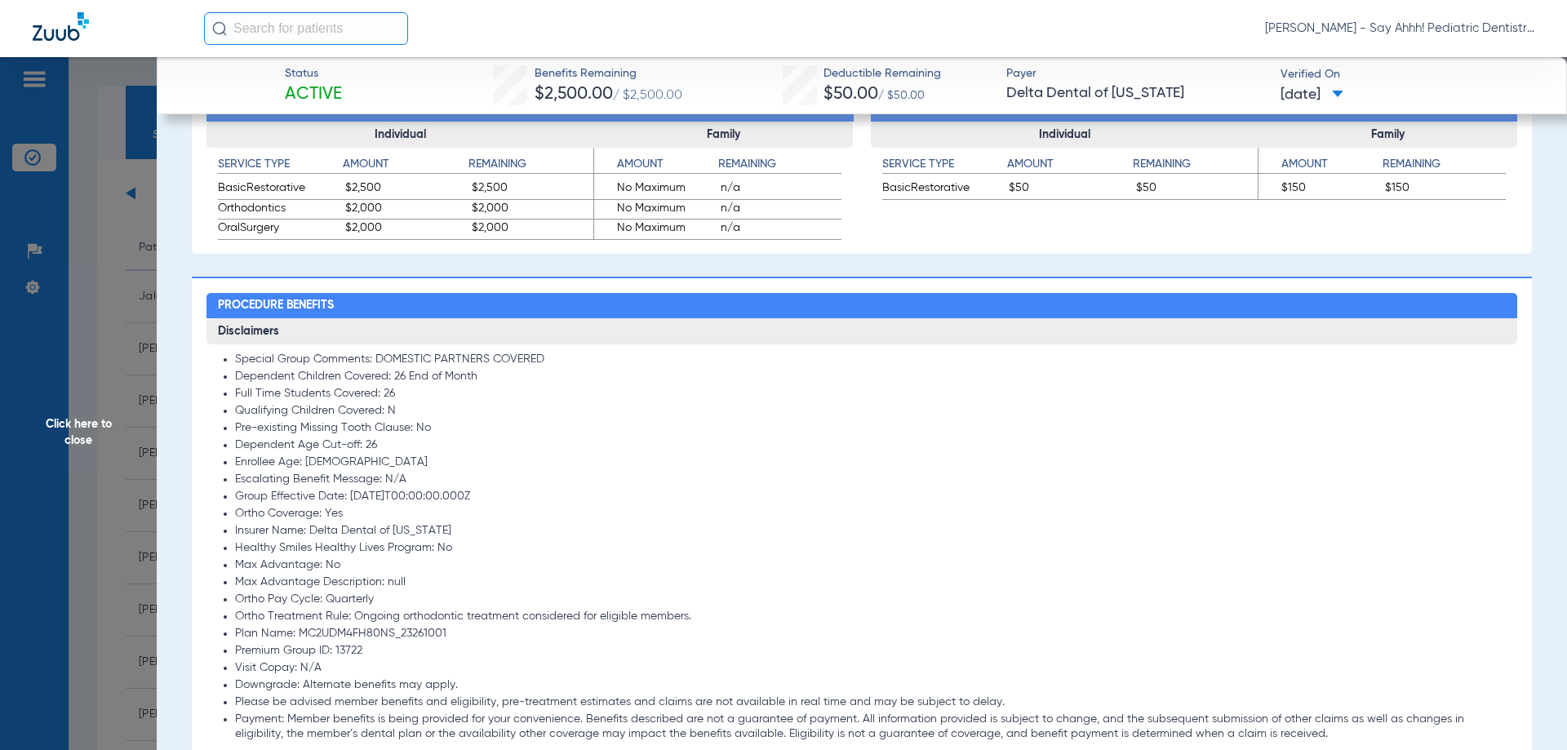
scroll to position [1548, 0]
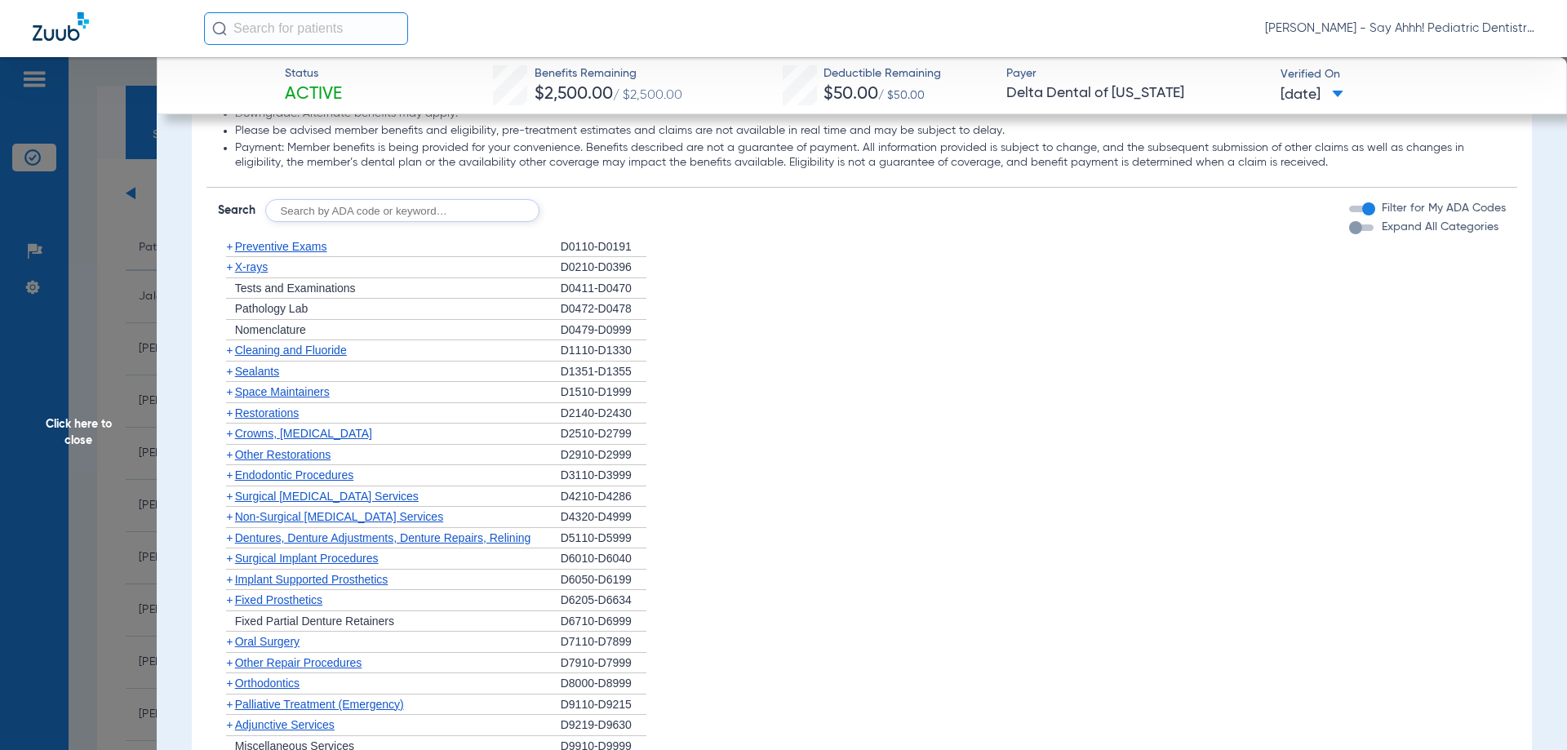
click at [480, 215] on input "text" at bounding box center [402, 210] width 274 height 23
type input "D0150, D0220, D1120, D1208"
click button "Search" at bounding box center [600, 210] width 64 height 23
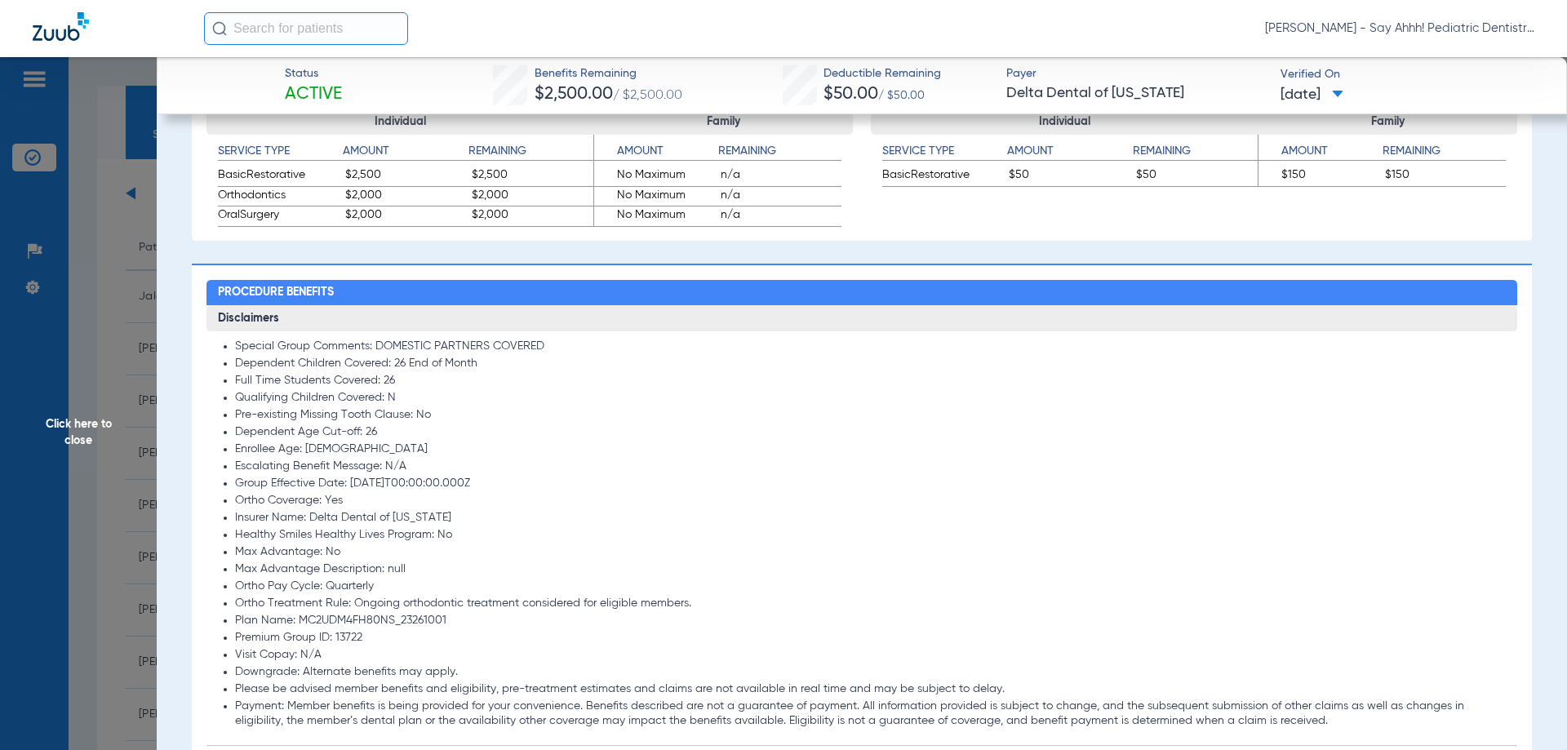
scroll to position [895, 0]
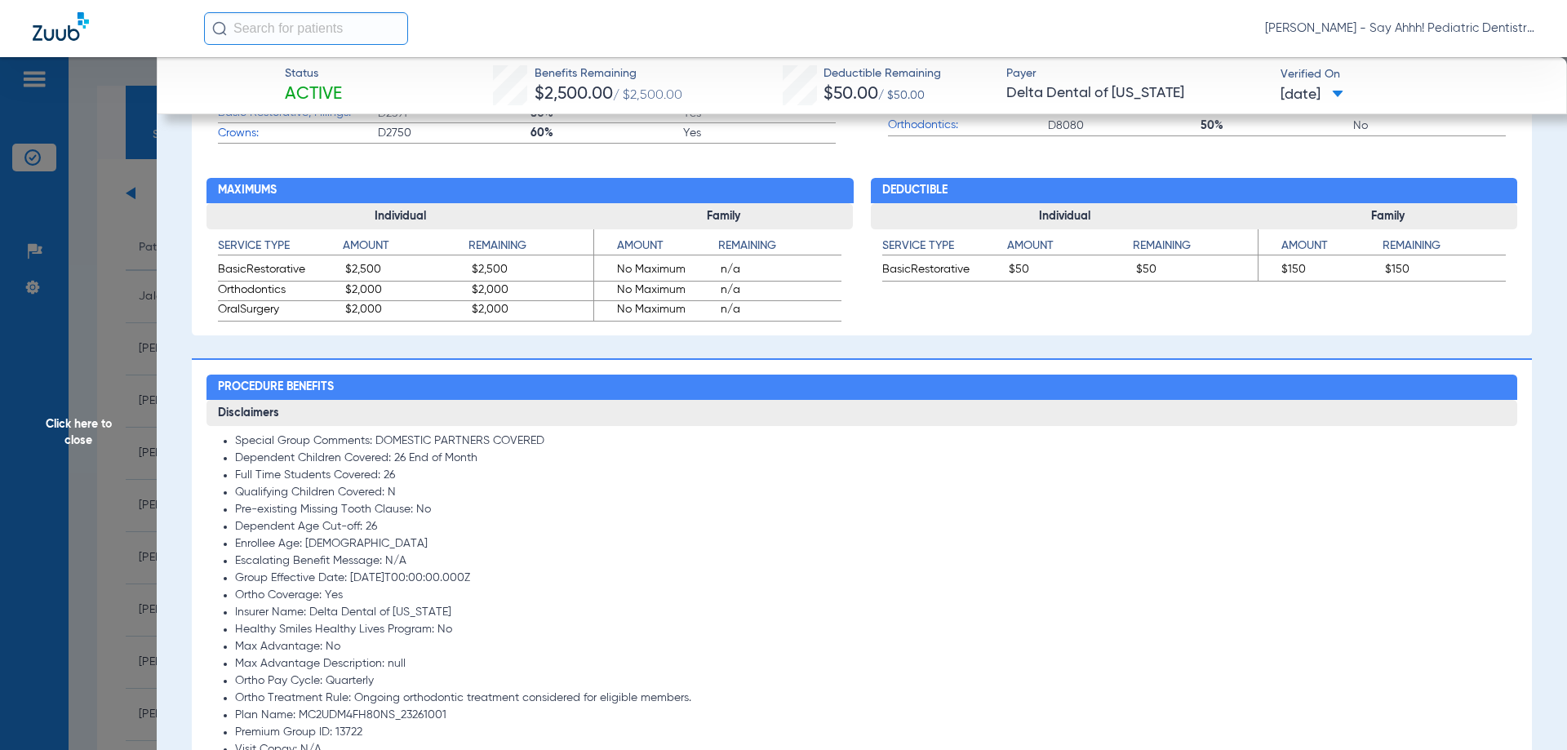
click at [578, 95] on span "$2,500.00" at bounding box center [574, 94] width 78 height 17
copy span "2,500.00"
click at [844, 98] on span "$50.00" at bounding box center [851, 94] width 55 height 17
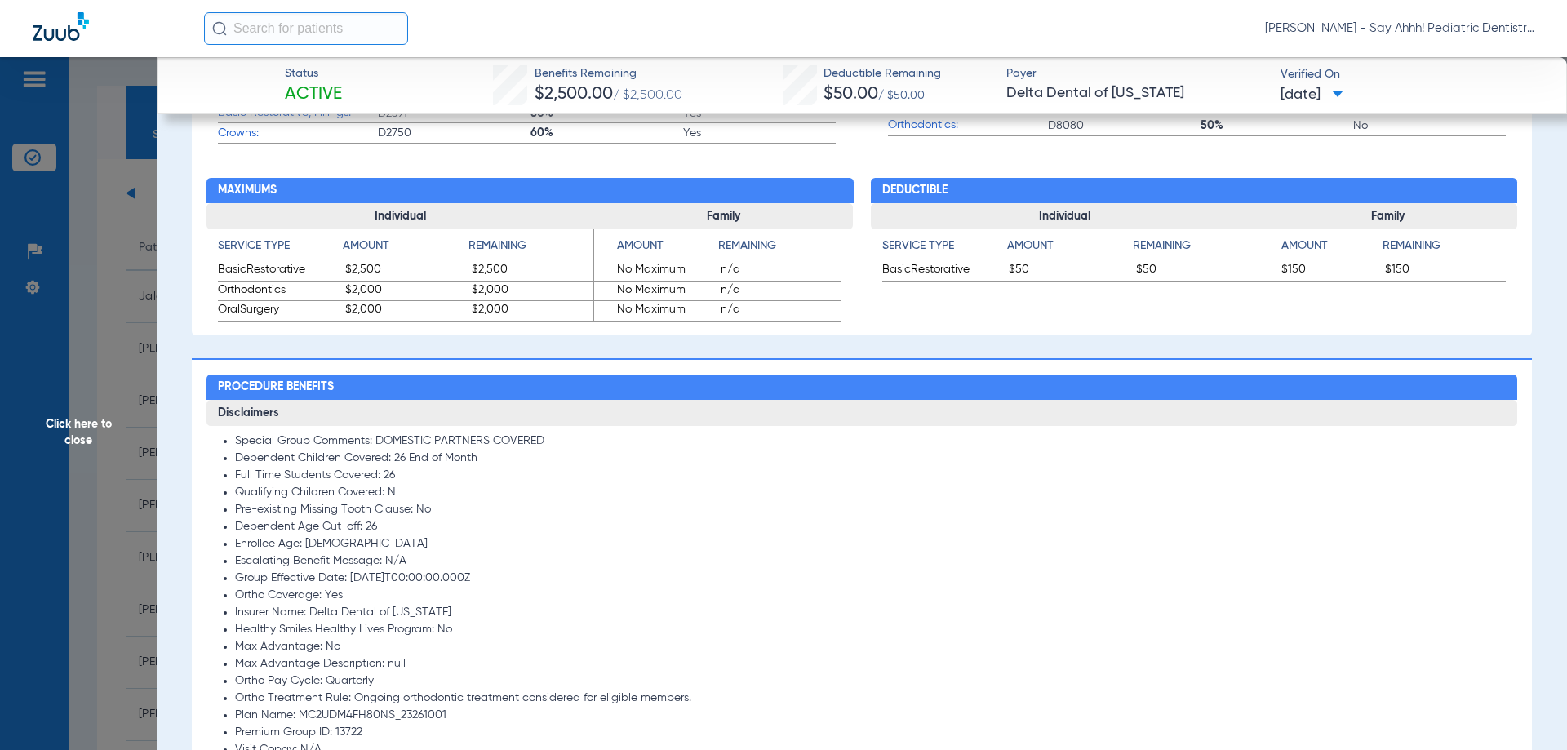
copy span "50.00"
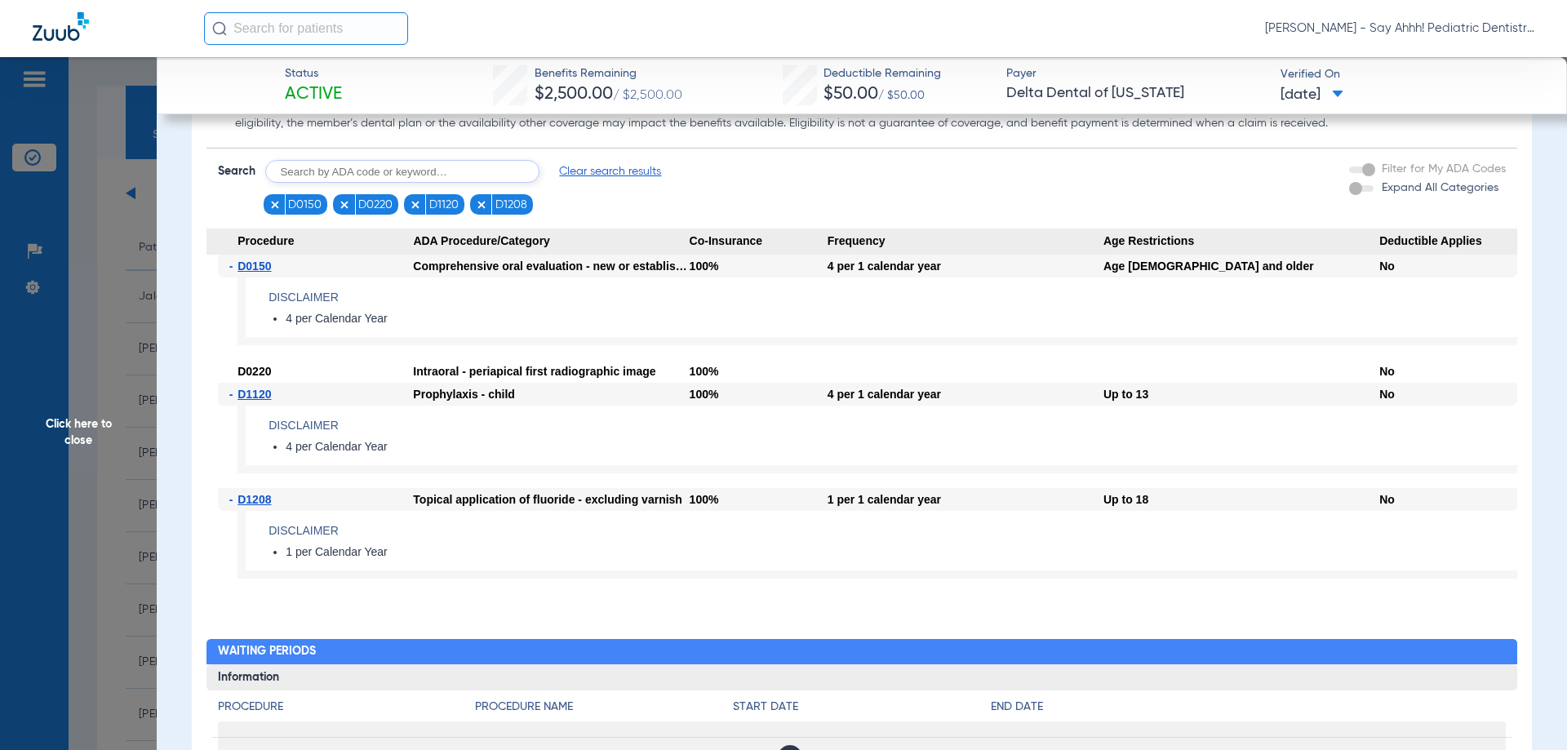
scroll to position [1548, 0]
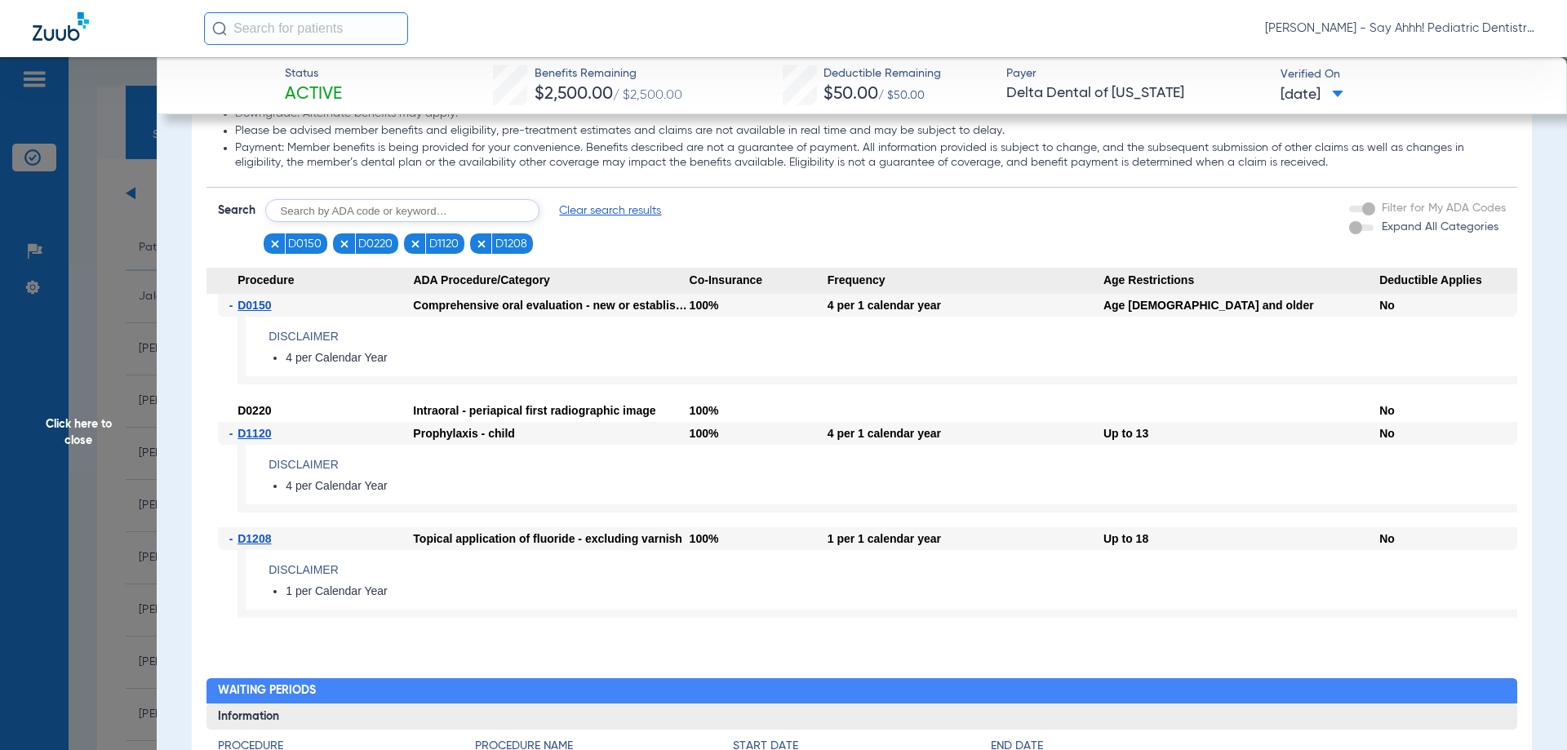
click at [451, 207] on input "text" at bounding box center [402, 210] width 274 height 23
click at [366, 214] on input "text" at bounding box center [402, 210] width 274 height 23
type input "D0240, D0272"
click button "Search" at bounding box center [600, 210] width 64 height 23
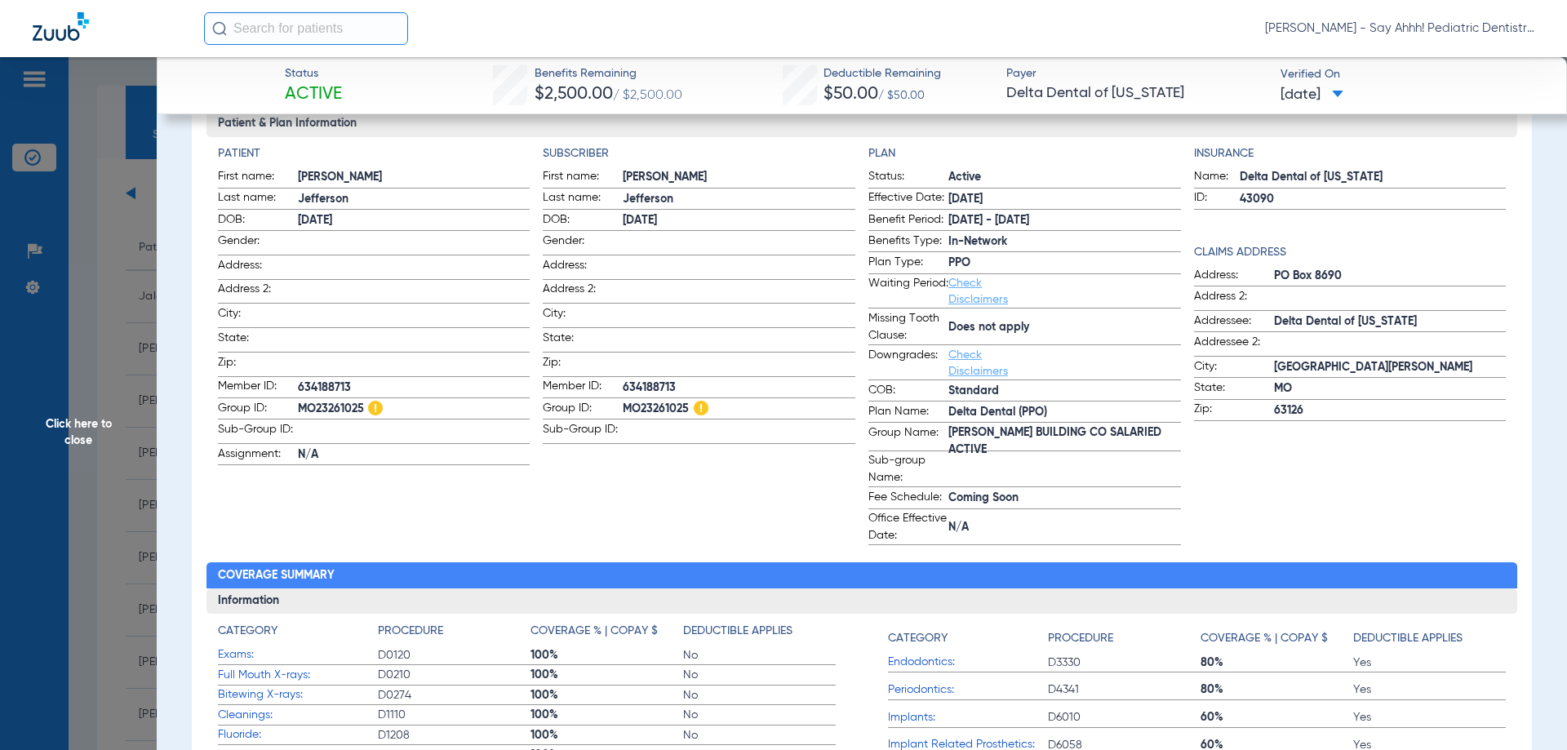
scroll to position [161, 0]
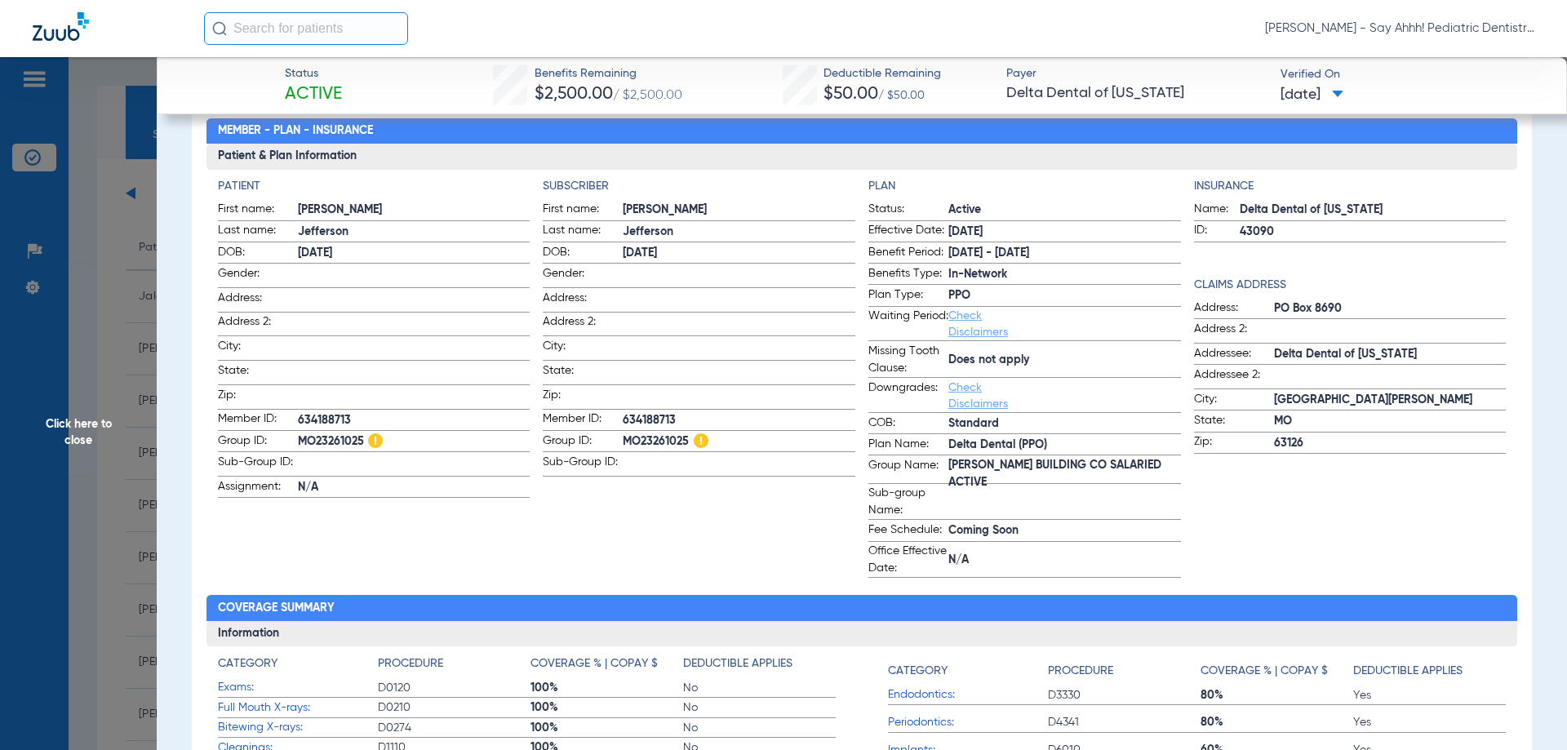
click at [962, 227] on span "[DATE]" at bounding box center [1064, 232] width 233 height 17
click at [970, 233] on span "[DATE]" at bounding box center [1064, 232] width 233 height 17
drag, startPoint x: 988, startPoint y: 231, endPoint x: 943, endPoint y: 229, distance: 45.8
click at [948, 229] on span "[DATE]" at bounding box center [1064, 232] width 233 height 17
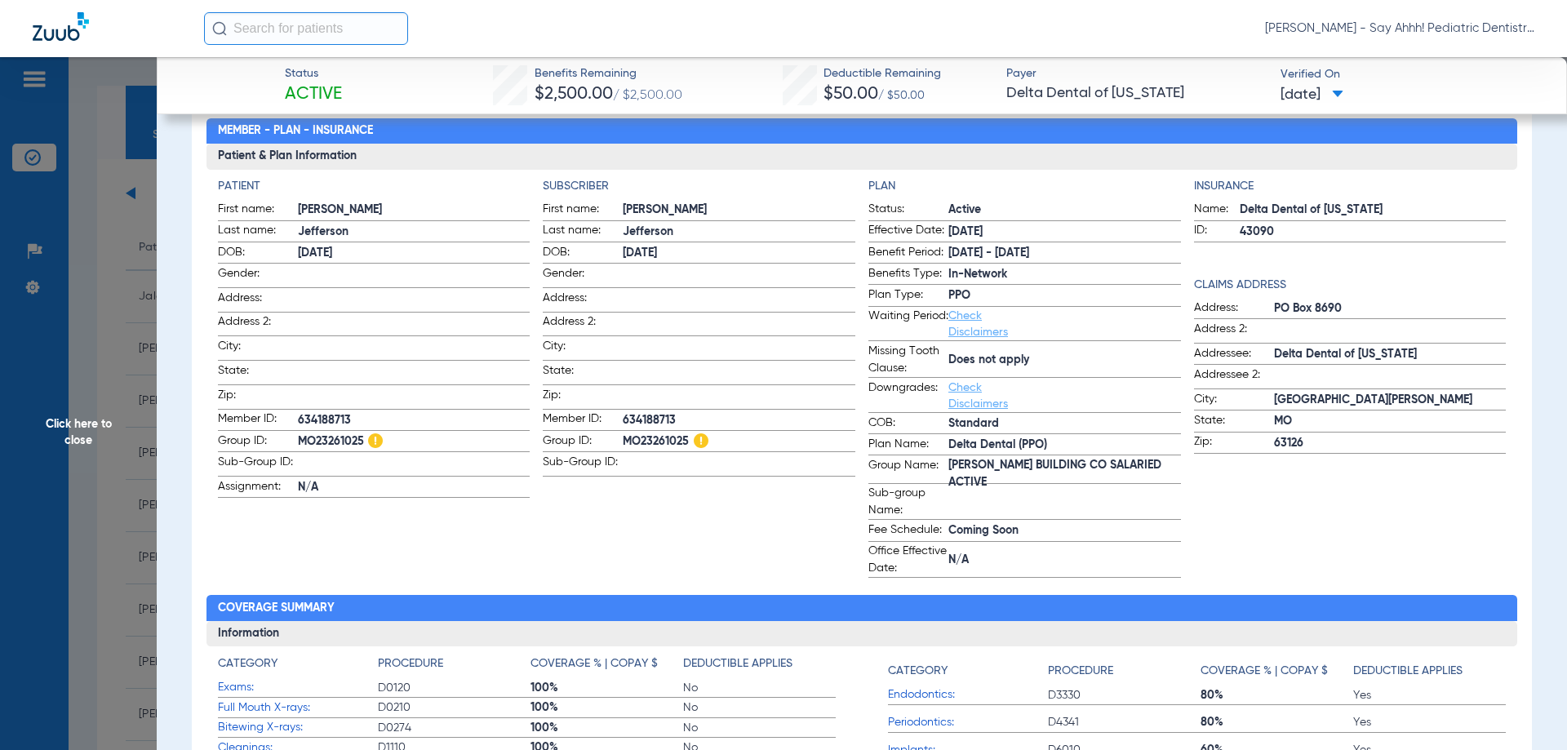
copy span "[DATE]"
